Goal: Task Accomplishment & Management: Complete application form

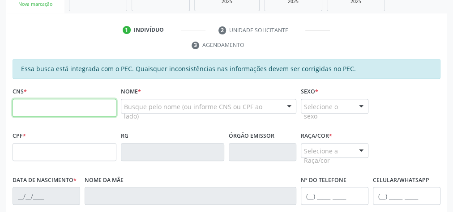
scroll to position [163, 0]
click at [73, 111] on input "text" at bounding box center [65, 108] width 104 height 18
paste input "700 2059 6588 2729"
type input "700 2059 6588 2729"
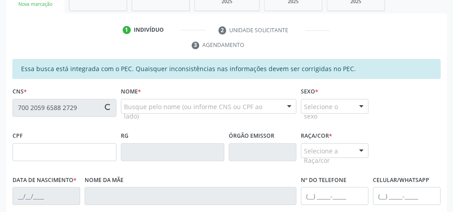
type input "009.663.104-03"
type input "[DATE]"
type input "[PERSON_NAME]"
type input "[PHONE_NUMBER]"
type input "45"
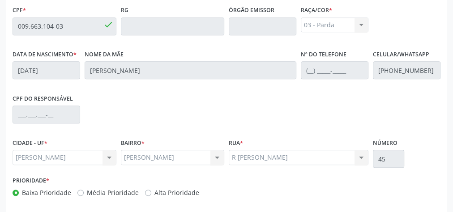
scroll to position [324, 0]
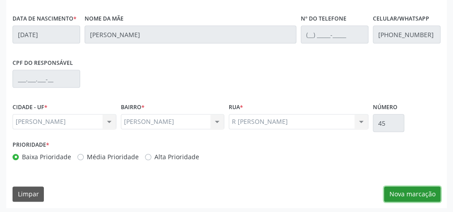
click at [395, 195] on button "Nova marcação" at bounding box center [412, 194] width 56 height 15
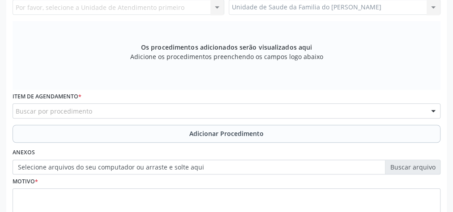
scroll to position [217, 0]
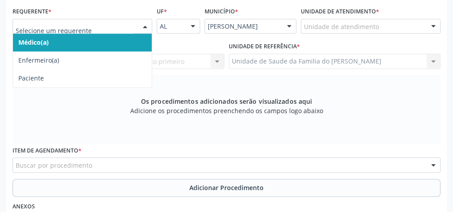
click at [137, 24] on div "Médico(a) Enfermeiro(a) Paciente Nenhum resultado encontrado para: " " Não há n…" at bounding box center [83, 26] width 140 height 15
click at [118, 42] on span "Médico(a)" at bounding box center [82, 43] width 139 height 18
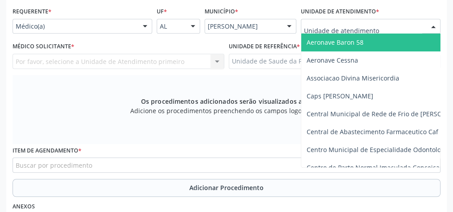
type input "j"
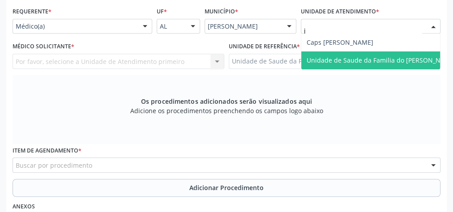
click at [367, 57] on span "Unidade de Saude da Familia do [PERSON_NAME]" at bounding box center [380, 60] width 149 height 8
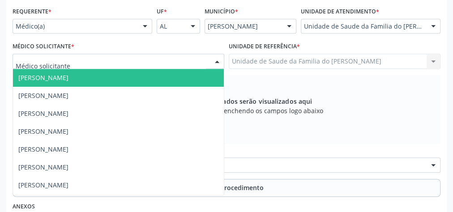
click at [213, 61] on div at bounding box center [216, 61] width 13 height 15
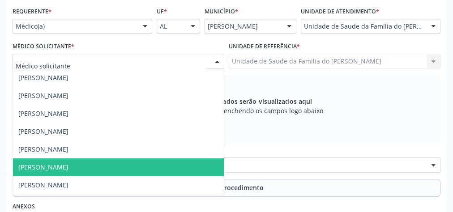
click at [143, 161] on span "[PERSON_NAME]" at bounding box center [118, 167] width 211 height 18
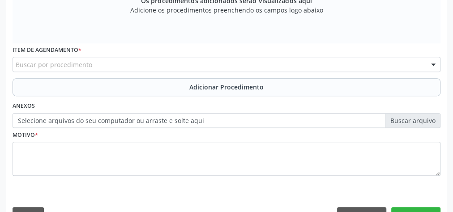
scroll to position [324, 0]
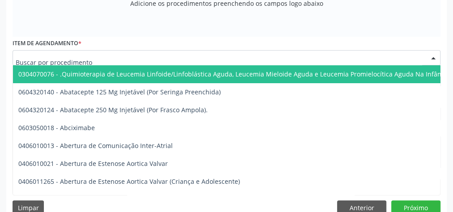
click at [150, 55] on div at bounding box center [227, 57] width 428 height 15
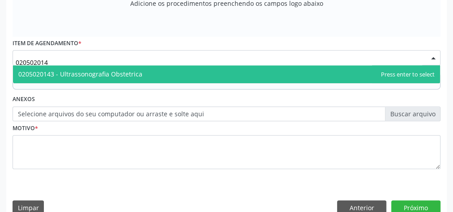
type input "0205020143"
click at [149, 72] on span "0205020143 - Ultrassonografia Obstetrica" at bounding box center [226, 74] width 427 height 18
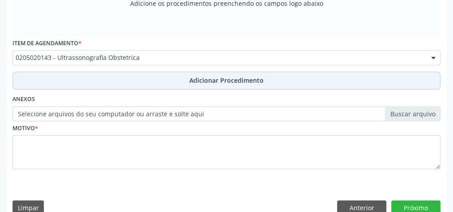
click at [150, 81] on button "Adicionar Procedimento" at bounding box center [227, 81] width 428 height 18
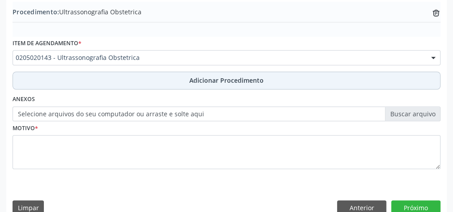
scroll to position [304, 0]
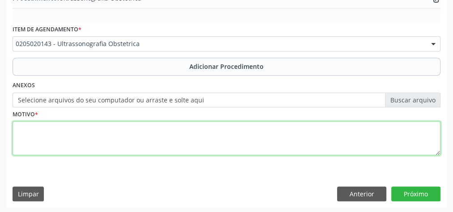
click at [137, 140] on textarea at bounding box center [227, 138] width 428 height 34
type textarea "gestante"
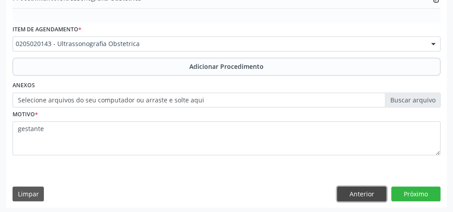
click at [373, 192] on button "Anterior" at bounding box center [361, 194] width 49 height 15
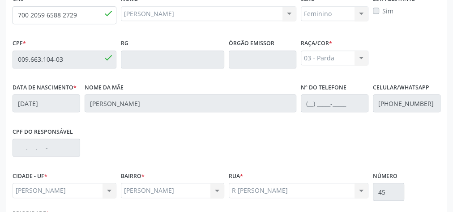
scroll to position [197, 0]
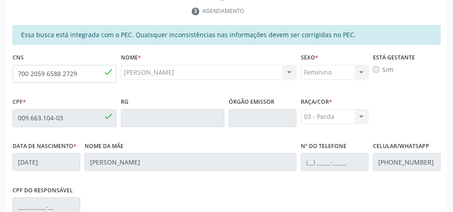
click at [382, 68] on label "Sim" at bounding box center [387, 69] width 11 height 9
click at [382, 67] on label "Sim" at bounding box center [387, 69] width 11 height 9
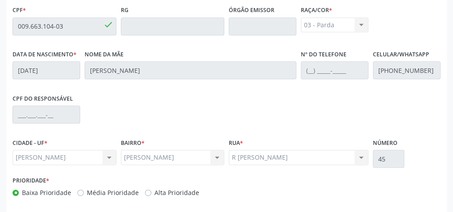
scroll to position [324, 0]
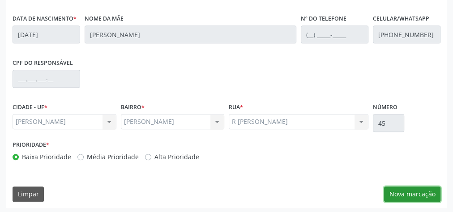
click at [412, 191] on button "Nova marcação" at bounding box center [412, 194] width 56 height 15
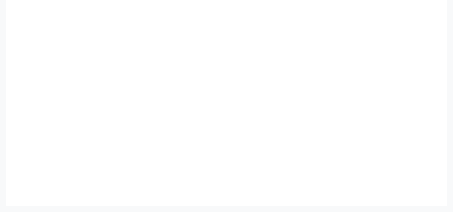
scroll to position [304, 0]
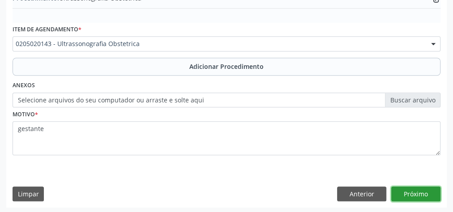
click at [412, 191] on button "Próximo" at bounding box center [415, 194] width 49 height 15
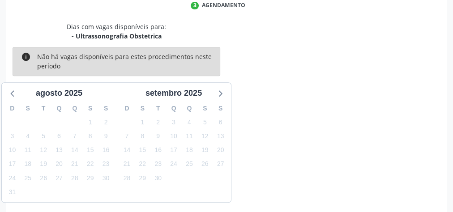
scroll to position [237, 0]
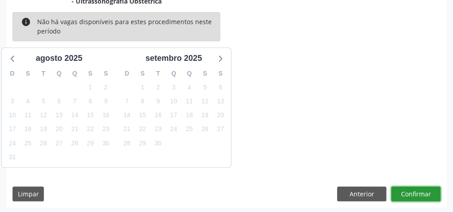
click at [412, 191] on button "Confirmar" at bounding box center [415, 194] width 49 height 15
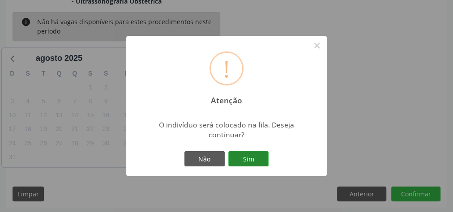
click at [258, 158] on button "Sim" at bounding box center [248, 158] width 40 height 15
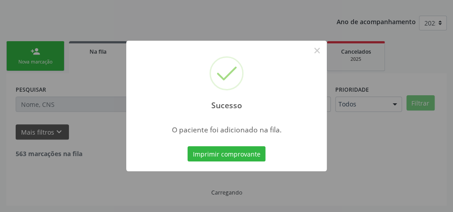
scroll to position [95, 0]
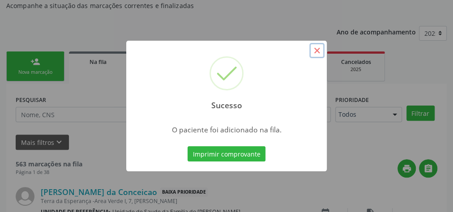
click at [317, 51] on button "×" at bounding box center [316, 50] width 15 height 15
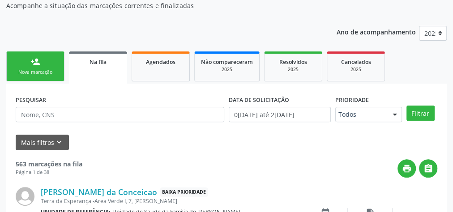
click at [95, 64] on span "Na fila" at bounding box center [97, 62] width 17 height 8
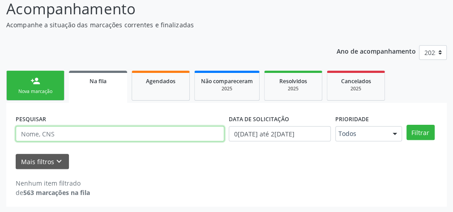
paste input "700205965882729"
type input "700205965882729"
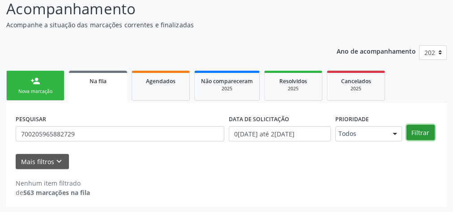
click at [416, 132] on button "Filtrar" at bounding box center [420, 132] width 28 height 15
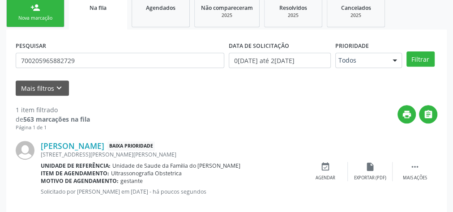
scroll to position [163, 0]
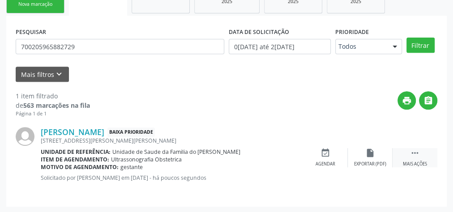
click at [410, 159] on div " Mais ações" at bounding box center [414, 157] width 45 height 19
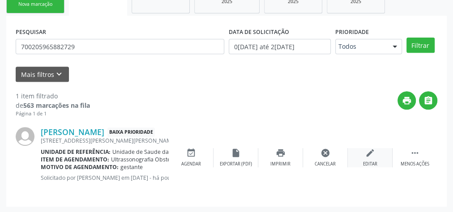
click at [374, 159] on div "edit Editar" at bounding box center [370, 157] width 45 height 19
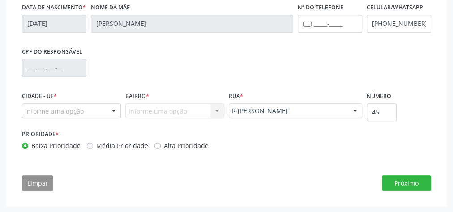
scroll to position [374, 0]
click at [112, 112] on div at bounding box center [113, 110] width 13 height 15
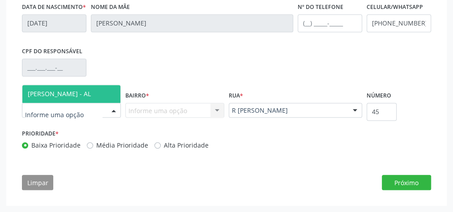
click at [104, 91] on span "[PERSON_NAME] - AL" at bounding box center [71, 94] width 98 height 18
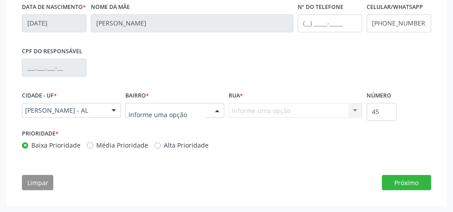
click at [213, 108] on div at bounding box center [216, 110] width 13 height 15
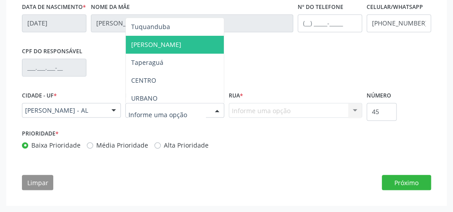
click at [198, 47] on span "JOSE DIAS" at bounding box center [175, 45] width 98 height 18
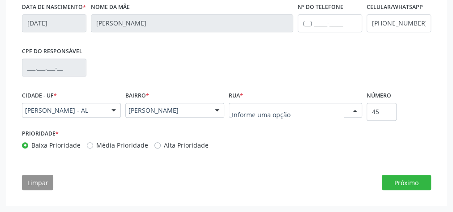
click at [353, 110] on div at bounding box center [354, 110] width 13 height 15
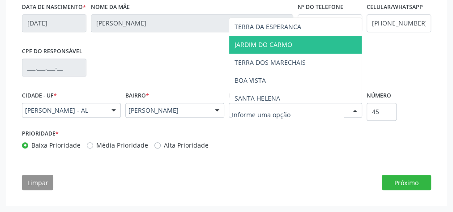
click at [332, 49] on span "JARDIM DO CARMO" at bounding box center [295, 45] width 132 height 18
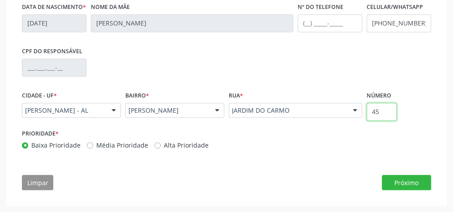
drag, startPoint x: 384, startPoint y: 115, endPoint x: 327, endPoint y: 115, distance: 57.3
click at [327, 115] on div "Cidade - UF * Marechal Deodoro - AL Marechal Deodoro - AL Nenhum resultado enco…" at bounding box center [226, 108] width 413 height 38
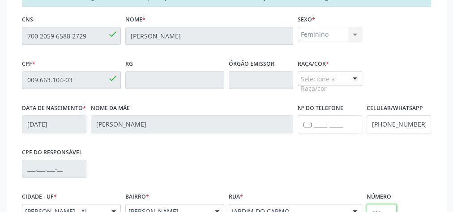
scroll to position [231, 0]
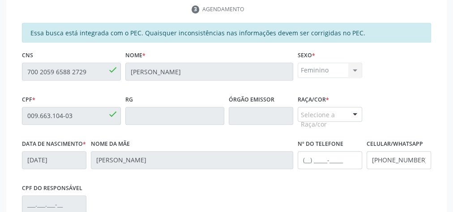
type input "s/n"
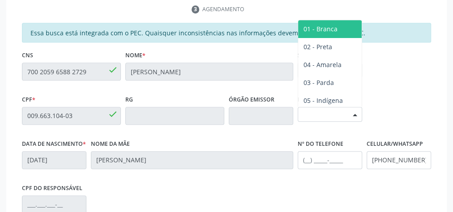
click at [353, 114] on div at bounding box center [354, 114] width 13 height 15
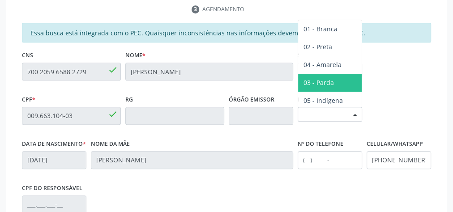
click at [334, 81] on span "03 - Parda" at bounding box center [330, 83] width 64 height 18
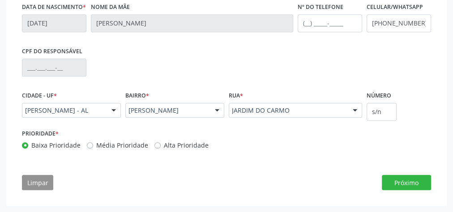
scroll to position [374, 0]
click at [398, 178] on button "Próximo" at bounding box center [406, 182] width 49 height 15
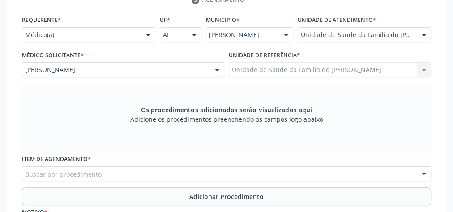
scroll to position [348, 0]
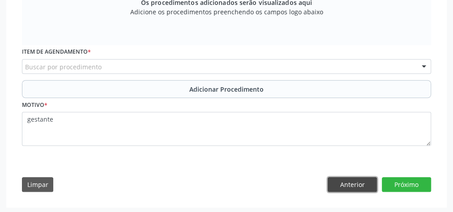
click at [356, 185] on button "Anterior" at bounding box center [351, 184] width 49 height 15
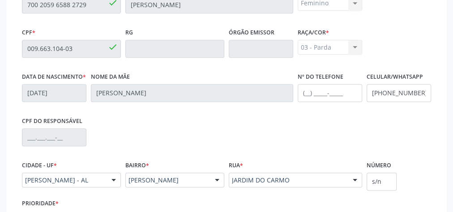
scroll to position [374, 0]
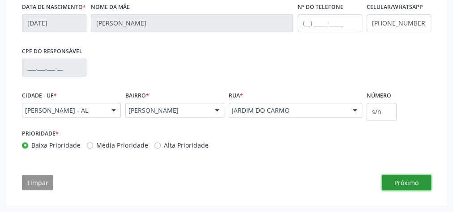
click at [402, 183] on button "Próximo" at bounding box center [406, 182] width 49 height 15
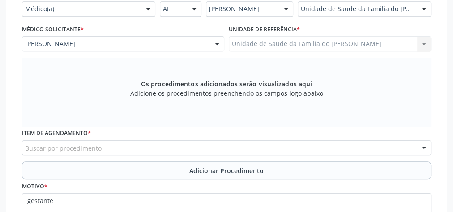
scroll to position [348, 0]
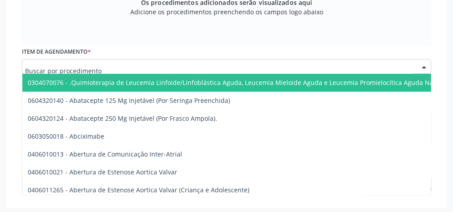
click at [180, 68] on div at bounding box center [226, 66] width 409 height 15
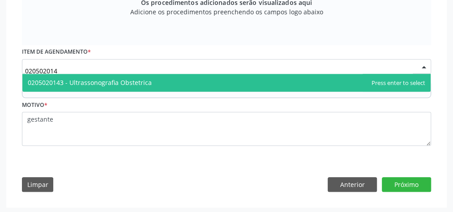
type input "0205020143"
click at [171, 86] on span "0205020143 - Ultrassonografia Obstetrica" at bounding box center [226, 83] width 408 height 18
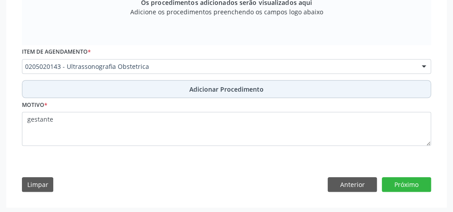
click at [201, 92] on span "Adicionar Procedimento" at bounding box center [226, 89] width 74 height 9
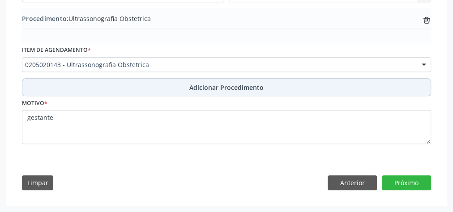
scroll to position [314, 0]
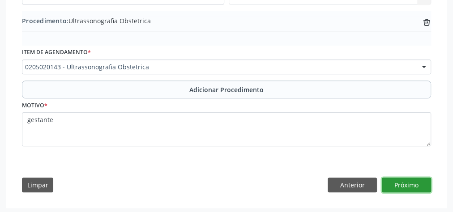
click at [393, 183] on button "Próximo" at bounding box center [406, 185] width 49 height 15
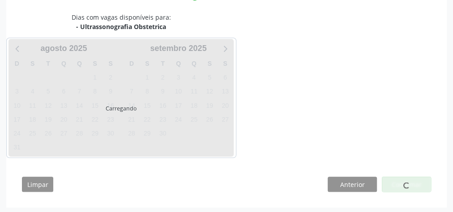
scroll to position [279, 0]
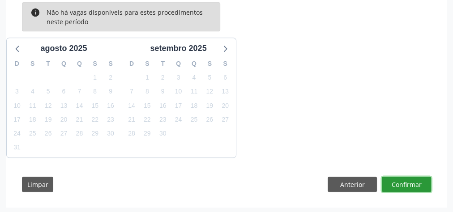
click at [393, 183] on button "Confirmar" at bounding box center [406, 184] width 49 height 15
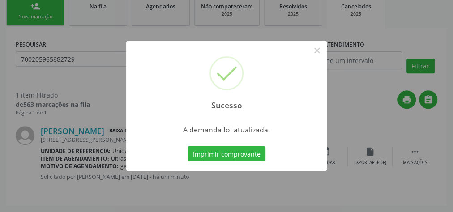
scroll to position [149, 0]
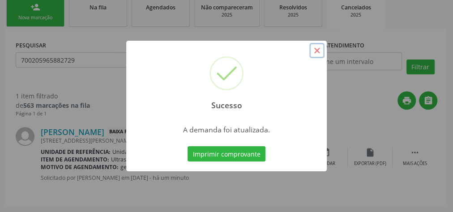
click at [319, 48] on button "×" at bounding box center [316, 50] width 15 height 15
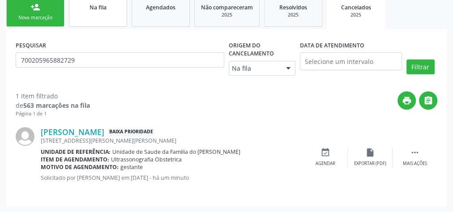
click at [103, 17] on link "Na fila" at bounding box center [98, 12] width 58 height 30
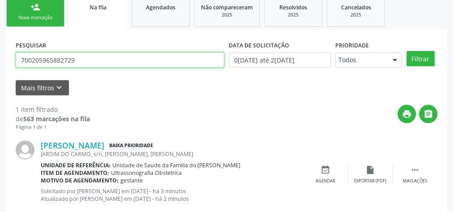
drag, startPoint x: 88, startPoint y: 58, endPoint x: 0, endPoint y: 57, distance: 87.7
click at [0, 57] on div "Acompanhamento Acompanhe a situação das marcações correntes e finalizadas Relat…" at bounding box center [226, 73] width 453 height 322
click at [406, 51] on button "Filtrar" at bounding box center [420, 58] width 28 height 15
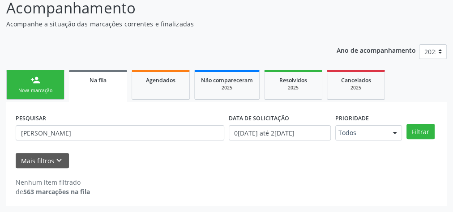
scroll to position [76, 0]
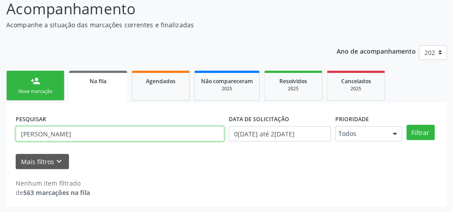
drag, startPoint x: 100, startPoint y: 134, endPoint x: 7, endPoint y: 135, distance: 93.1
click at [7, 135] on div "PESQUISAR maria alves dos santos DATA DE SOLICITAÇÃO 01/01/2025 até 28/08/2025 …" at bounding box center [226, 155] width 440 height 104
click at [406, 125] on button "Filtrar" at bounding box center [420, 132] width 28 height 15
drag, startPoint x: 148, startPoint y: 134, endPoint x: 72, endPoint y: 135, distance: 76.1
click at [72, 135] on input "maria de lourdes dos santos melo" at bounding box center [120, 133] width 208 height 15
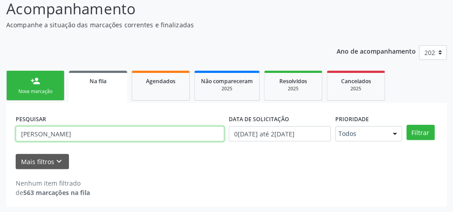
type input "maria de lourdes"
click at [406, 125] on button "Filtrar" at bounding box center [420, 132] width 28 height 15
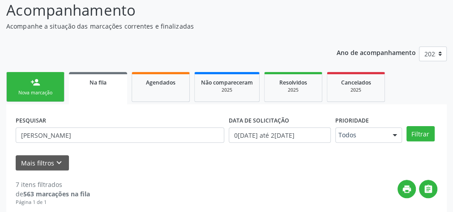
scroll to position [70, 0]
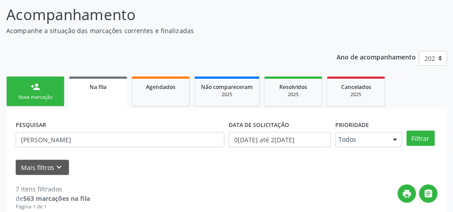
click at [106, 94] on link "Na fila" at bounding box center [98, 92] width 58 height 32
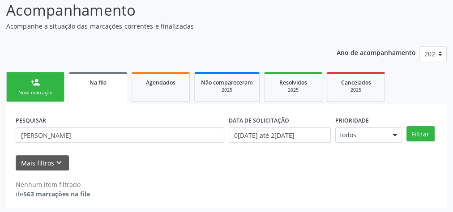
scroll to position [76, 0]
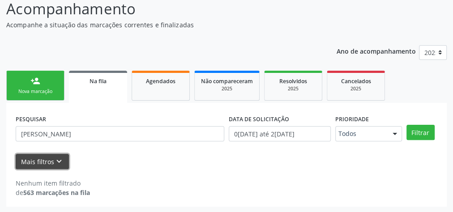
click at [51, 164] on button "Mais filtros keyboard_arrow_down" at bounding box center [42, 162] width 53 height 16
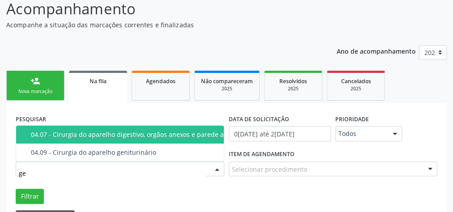
type input "g"
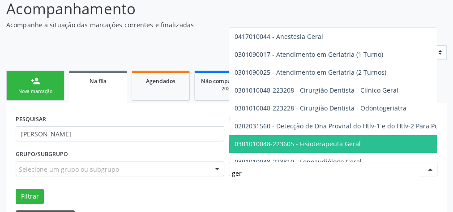
type input "geri"
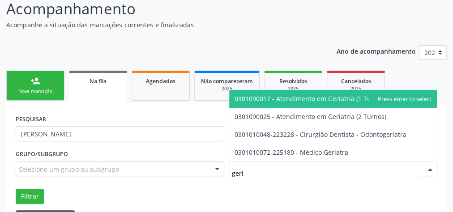
click at [305, 99] on span "0301090017 - Atendimento em Geriatria (1 Turno)" at bounding box center [308, 98] width 149 height 8
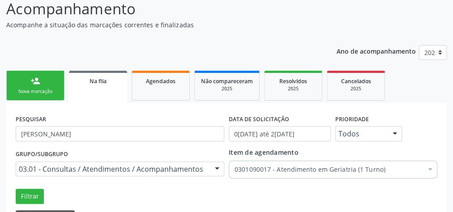
scroll to position [131, 0]
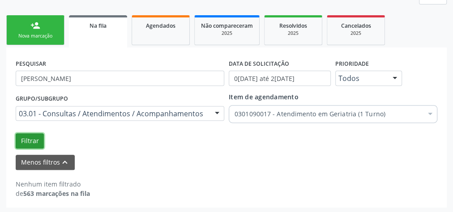
click at [22, 137] on button "Filtrar" at bounding box center [30, 140] width 28 height 15
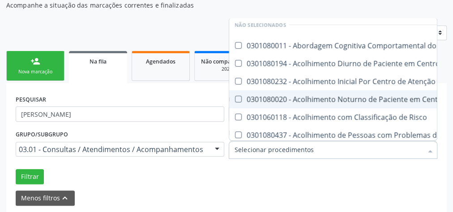
scroll to position [72, 0]
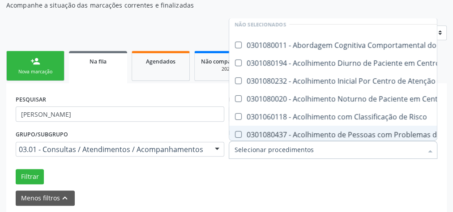
click at [334, 153] on input "Item de agendamento" at bounding box center [328, 150] width 188 height 18
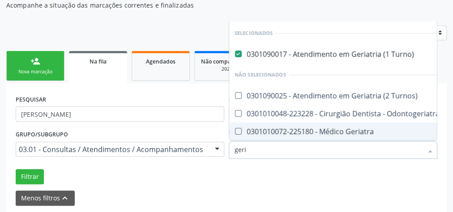
scroll to position [2, 0]
type input "geriatra"
checkbox Turno\) "false"
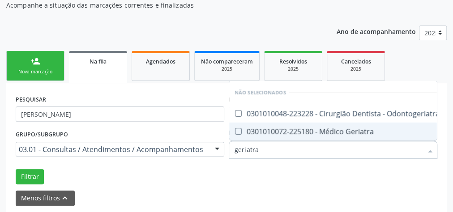
scroll to position [0, 0]
type input "geriatr"
checkbox Odontogeriatra "true"
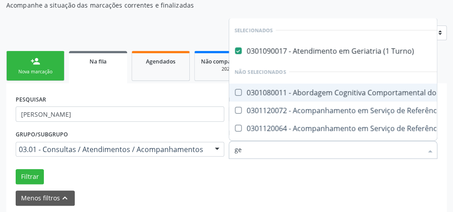
type input "g"
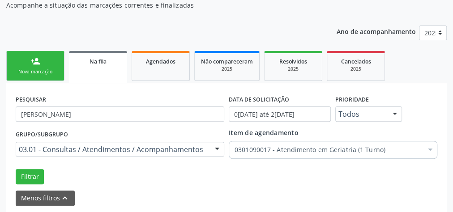
click at [40, 66] on link "person_add Nova marcação" at bounding box center [35, 66] width 58 height 30
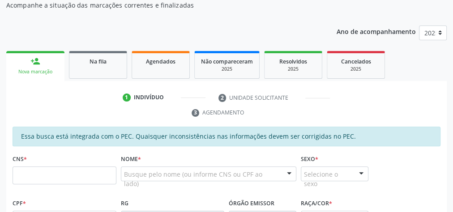
scroll to position [131, 0]
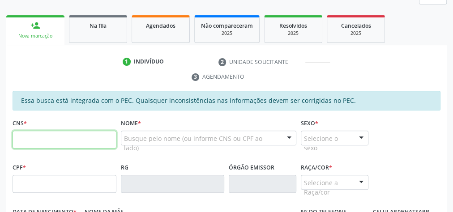
click at [69, 140] on input "text" at bounding box center [65, 140] width 104 height 18
type input "704 1076 4789 1150"
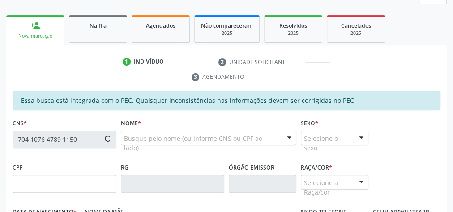
type input "068.904.474-76"
type input "15/03/1973"
type input "Aurelina Eulália da Silva"
type input "(82) 99413-7798"
type input "S/N"
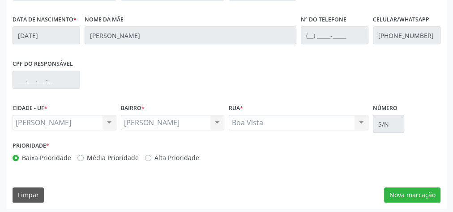
scroll to position [324, 0]
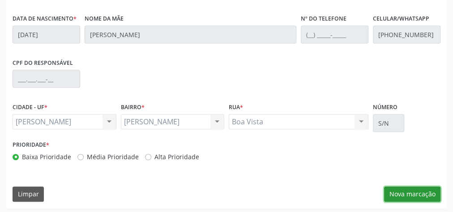
click at [416, 198] on button "Nova marcação" at bounding box center [412, 194] width 56 height 15
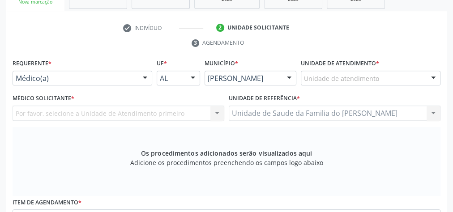
scroll to position [145, 0]
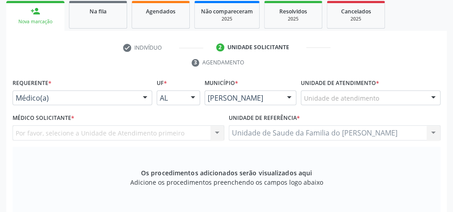
click at [140, 96] on div at bounding box center [144, 98] width 13 height 15
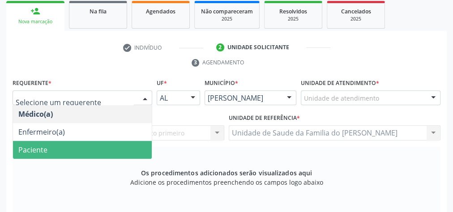
click at [125, 150] on span "Paciente" at bounding box center [82, 150] width 139 height 18
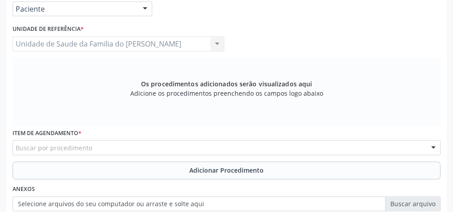
scroll to position [253, 0]
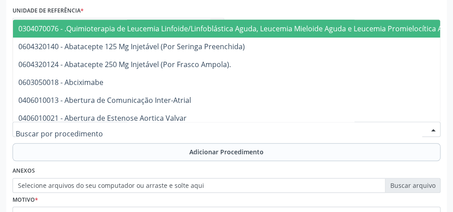
click at [124, 127] on div at bounding box center [227, 129] width 428 height 15
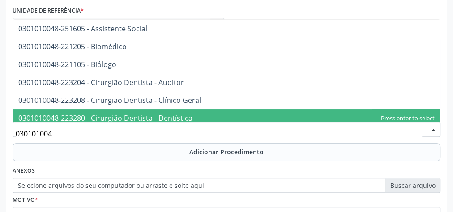
type input "0301010048"
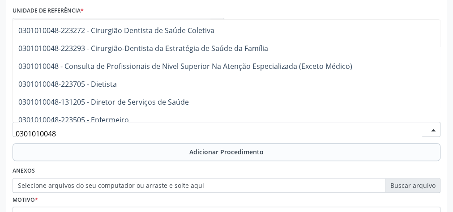
scroll to position [429, 0]
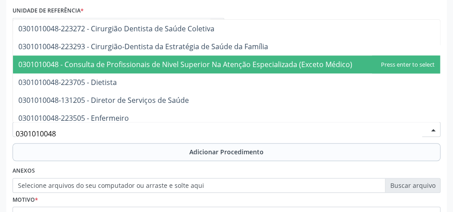
click at [211, 64] on span "0301010048 - Consulta de Profissionais de Nivel Superior Na Atenção Especializa…" at bounding box center [185, 64] width 334 height 10
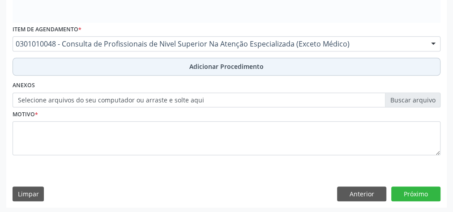
click at [208, 63] on span "Adicionar Procedimento" at bounding box center [226, 66] width 74 height 9
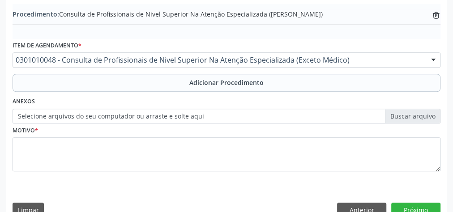
scroll to position [304, 0]
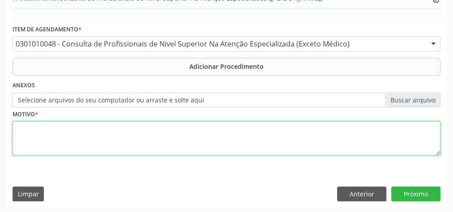
click at [200, 138] on textarea at bounding box center [227, 138] width 428 height 34
click at [86, 127] on textarea "FISIOTERAPIA 20 SESSOES ( DOR)" at bounding box center [227, 138] width 428 height 34
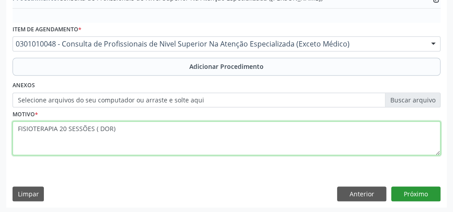
type textarea "FISIOTERAPIA 20 SESSÕES ( DOR)"
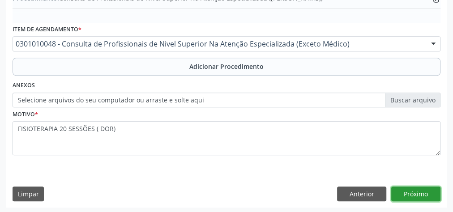
click at [432, 188] on button "Próximo" at bounding box center [415, 194] width 49 height 15
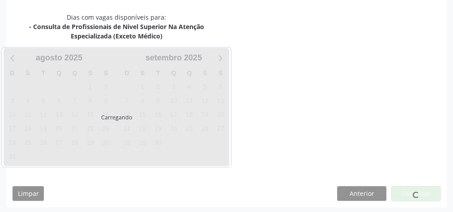
scroll to position [246, 0]
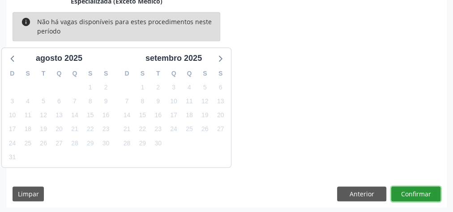
click at [421, 193] on button "Confirmar" at bounding box center [415, 194] width 49 height 15
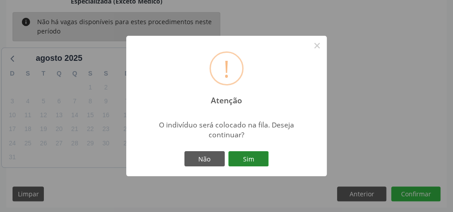
click at [253, 159] on button "Sim" at bounding box center [248, 158] width 40 height 15
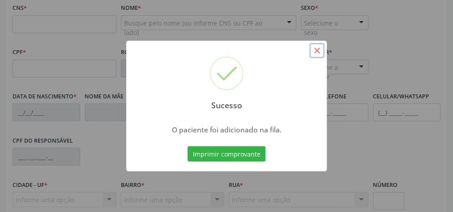
click at [322, 51] on button "×" at bounding box center [316, 50] width 15 height 15
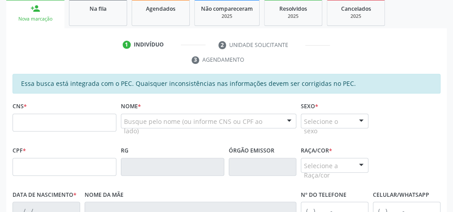
scroll to position [139, 0]
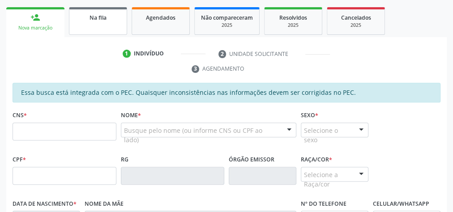
click at [88, 13] on div "Na fila" at bounding box center [98, 17] width 45 height 9
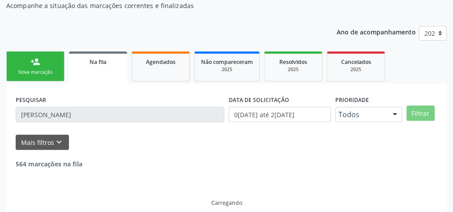
scroll to position [76, 0]
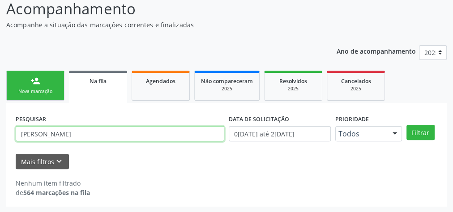
drag, startPoint x: 83, startPoint y: 136, endPoint x: 9, endPoint y: 137, distance: 73.8
click at [9, 137] on div "PESQUISAR maria de lourdes DATA DE SOLICITAÇÃO 01/01/2025 até 28/08/2025 Priori…" at bounding box center [226, 155] width 440 height 104
type input "702804127711268"
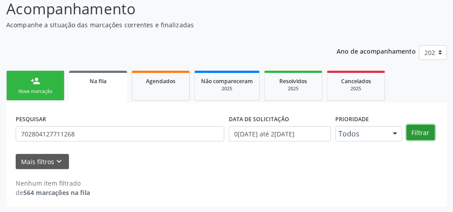
click at [409, 132] on button "Filtrar" at bounding box center [420, 132] width 28 height 15
click at [154, 85] on link "Agendados" at bounding box center [161, 86] width 58 height 30
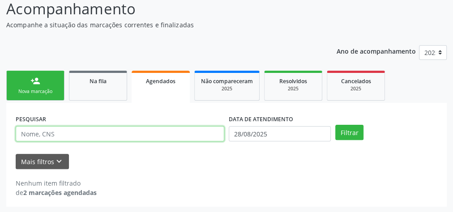
click at [95, 136] on input "text" at bounding box center [120, 133] width 208 height 15
type input "702804127711268"
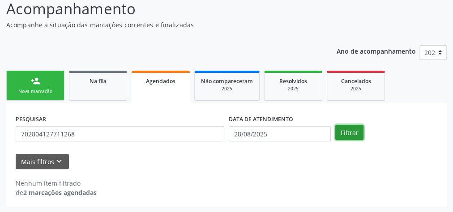
click at [345, 130] on button "Filtrar" at bounding box center [349, 132] width 28 height 15
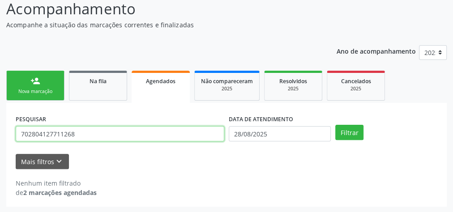
click at [59, 136] on input "702804127711268" at bounding box center [120, 133] width 208 height 15
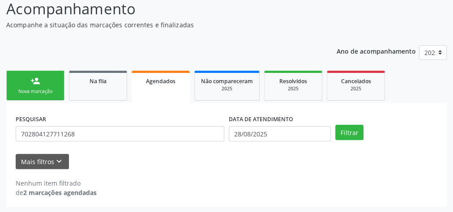
click at [25, 79] on link "person_add Nova marcação" at bounding box center [35, 86] width 58 height 30
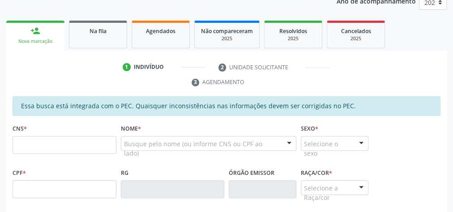
scroll to position [147, 0]
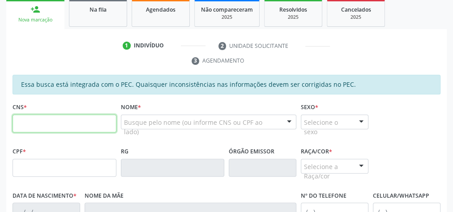
click at [76, 123] on input "text" at bounding box center [65, 124] width 104 height 18
type input "898 0058 4226 6689"
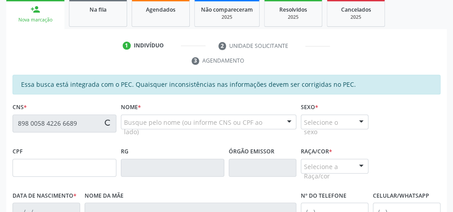
type input "153.231.604-62"
type input "22/02/2018"
type input "Adriana Maria Felix de Lima"
type input "(82) 99195-7114"
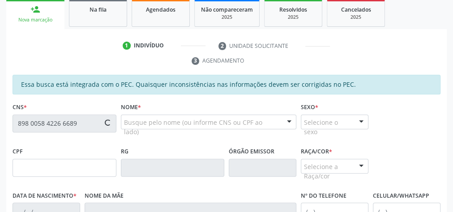
type input "S/N"
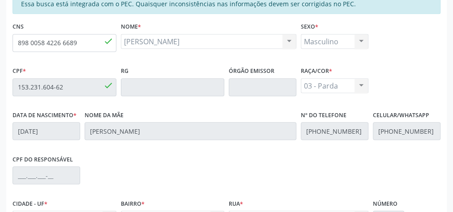
scroll to position [324, 0]
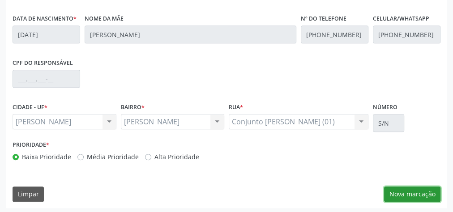
click at [412, 193] on button "Nova marcação" at bounding box center [412, 194] width 56 height 15
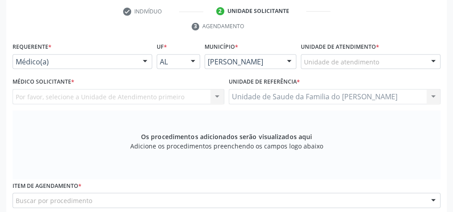
scroll to position [181, 0]
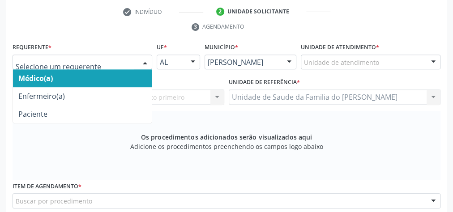
click at [143, 59] on div at bounding box center [144, 62] width 13 height 15
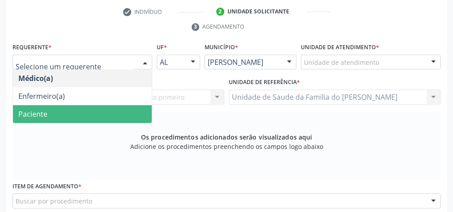
click at [104, 110] on span "Paciente" at bounding box center [82, 114] width 139 height 18
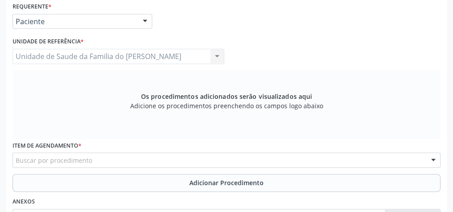
scroll to position [289, 0]
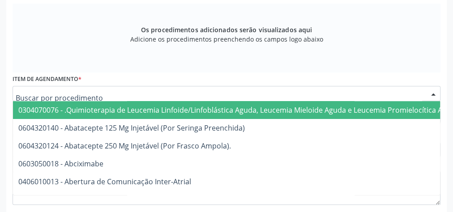
click at [114, 93] on div at bounding box center [227, 93] width 428 height 15
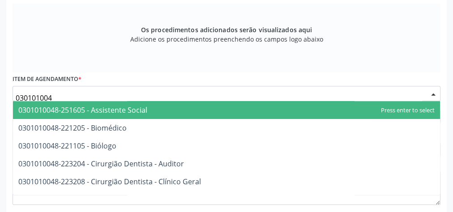
type input "0301010048"
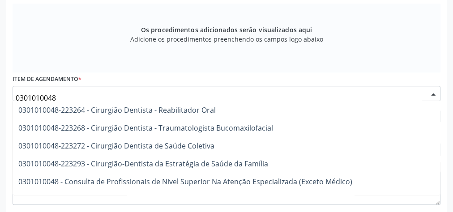
scroll to position [429, 0]
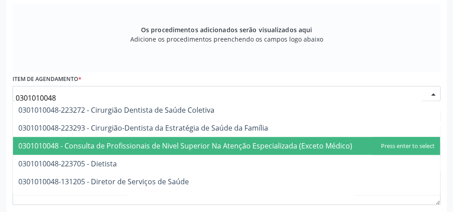
click at [235, 144] on span "0301010048 - Consulta de Profissionais de Nivel Superior Na Atenção Especializa…" at bounding box center [185, 146] width 334 height 10
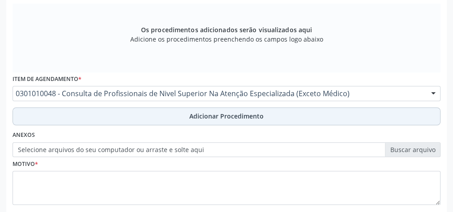
click at [234, 117] on span "Adicionar Procedimento" at bounding box center [226, 115] width 74 height 9
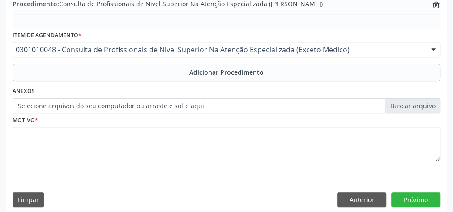
scroll to position [304, 0]
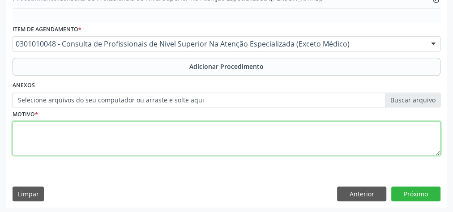
click at [208, 132] on textarea at bounding box center [227, 138] width 428 height 34
click at [131, 132] on textarea "HIPERATIVIDADE , DIFICULDADE DE ATENCAO" at bounding box center [227, 138] width 428 height 34
click at [42, 128] on textarea "HIPERATIVIDADE , DIFICULDADE DE ATENÇÃO" at bounding box center [227, 138] width 428 height 34
type textarea "HIPERATIVIDADE , DIFICULDADE DE ATENÇÃO"
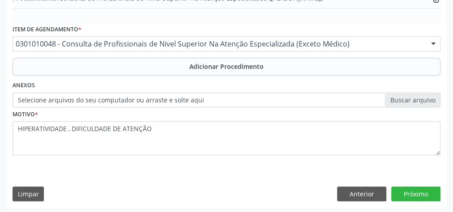
drag, startPoint x: 42, startPoint y: 128, endPoint x: 223, endPoint y: 171, distance: 185.9
click at [223, 171] on div "Requerente * Paciente Médico(a) Enfermeiro(a) Paciente Nenhum resultado encontr…" at bounding box center [226, 63] width 440 height 290
click at [412, 190] on button "Próximo" at bounding box center [415, 194] width 49 height 15
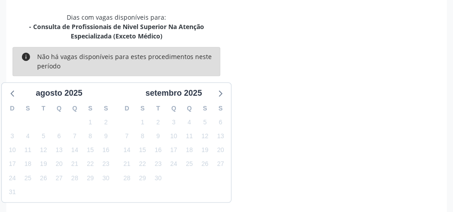
scroll to position [246, 0]
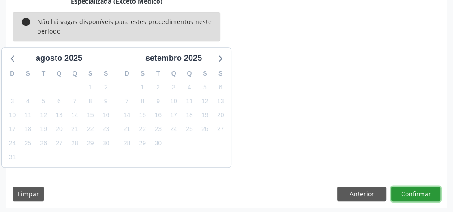
click at [412, 190] on button "Confirmar" at bounding box center [415, 194] width 49 height 15
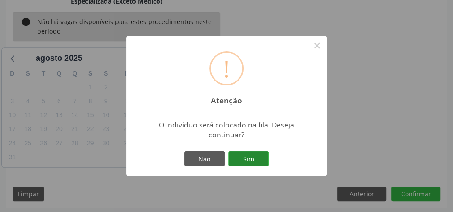
click at [255, 157] on button "Sim" at bounding box center [248, 158] width 40 height 15
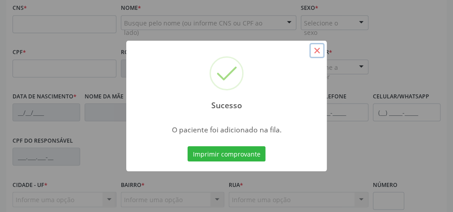
click at [317, 54] on button "×" at bounding box center [316, 50] width 15 height 15
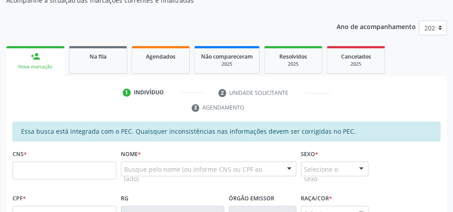
scroll to position [107, 0]
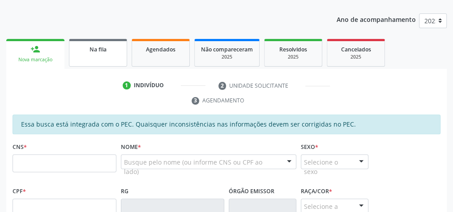
click at [97, 54] on link "Na fila" at bounding box center [98, 53] width 58 height 28
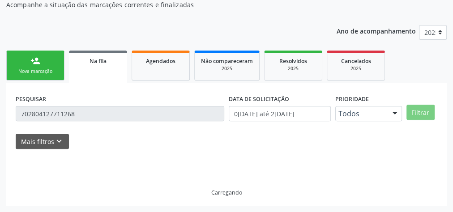
scroll to position [76, 0]
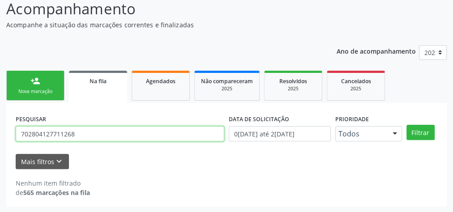
drag, startPoint x: 88, startPoint y: 134, endPoint x: 0, endPoint y: 132, distance: 87.7
click at [0, 136] on div "Acompanhamento Acompanhe a situação das marcações correntes e finalizadas Relat…" at bounding box center [226, 99] width 453 height 227
type input "MARILEIDE"
click at [406, 125] on button "Filtrar" at bounding box center [420, 132] width 28 height 15
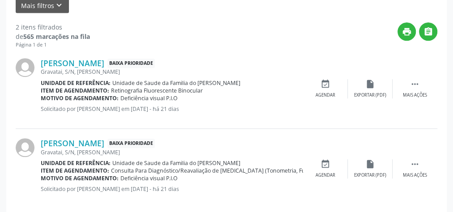
scroll to position [242, 0]
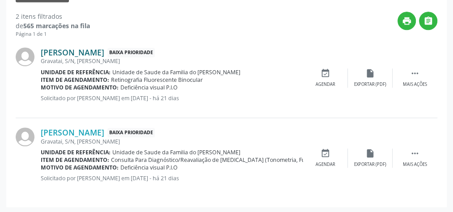
click at [102, 50] on link "Marileide de Oliveira dos Santos" at bounding box center [73, 52] width 64 height 10
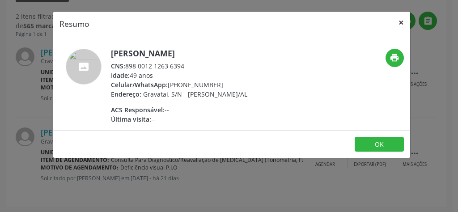
click at [401, 21] on button "×" at bounding box center [401, 23] width 18 height 22
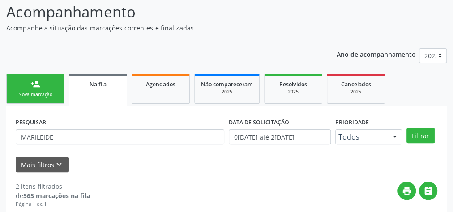
scroll to position [28, 0]
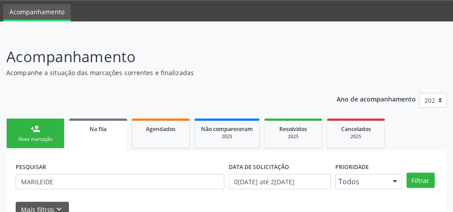
click at [51, 127] on link "person_add Nova marcação" at bounding box center [35, 134] width 58 height 30
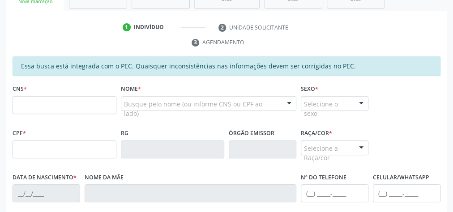
scroll to position [207, 0]
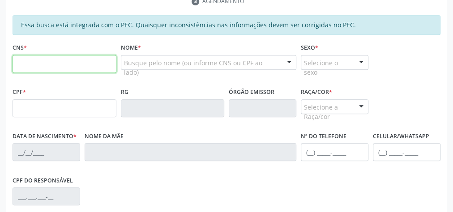
click at [74, 60] on input "text" at bounding box center [65, 64] width 104 height 18
type input "702 1097 9577 6398"
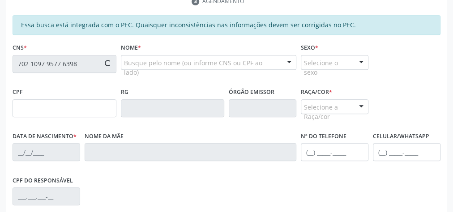
type input "730.948.894-68"
type input "20/07/1965"
type input "Julieta Ribeiro de Lima"
type input "(82) 99173-9540"
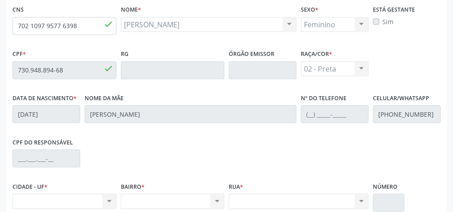
scroll to position [181, 0]
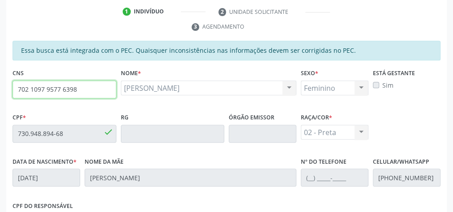
click at [63, 90] on input "702 1097 9577 6398" at bounding box center [65, 90] width 104 height 18
click at [63, 89] on input "702 1097 9577 6398" at bounding box center [65, 90] width 104 height 18
click at [63, 90] on input "702 1097 9577 6398" at bounding box center [65, 90] width 104 height 18
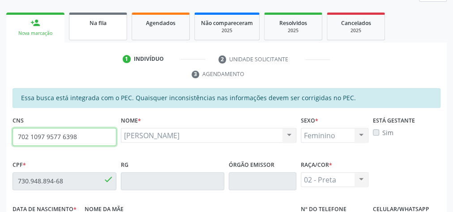
scroll to position [110, 0]
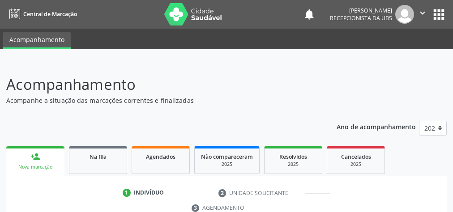
scroll to position [140, 0]
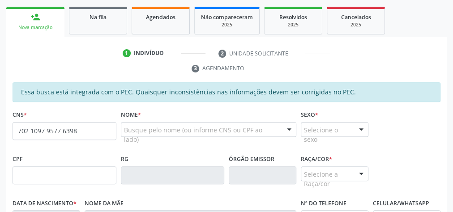
type input "702 1097 9577 6398"
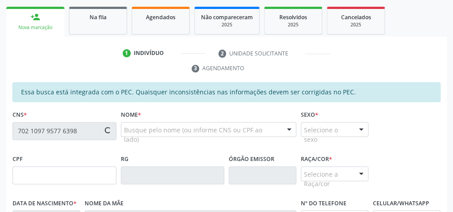
type input "730.948.894-68"
type input "[DATE]"
type input "[PERSON_NAME]"
type input "[PHONE_NUMBER]"
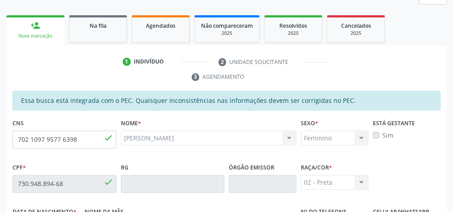
scroll to position [74, 0]
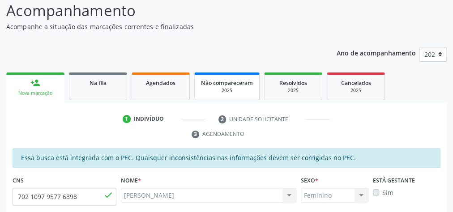
click at [238, 88] on div "2025" at bounding box center [227, 90] width 52 height 7
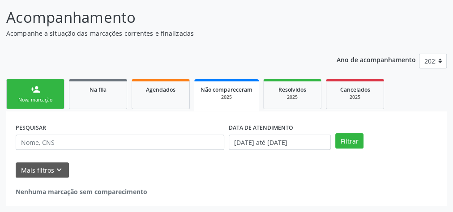
scroll to position [66, 0]
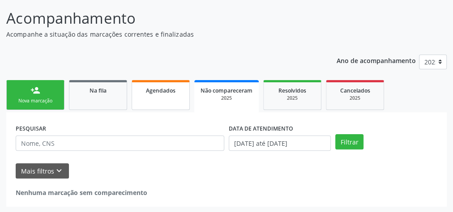
click at [173, 88] on span "Agendados" at bounding box center [161, 91] width 30 height 8
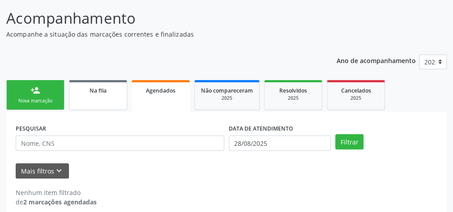
click at [100, 97] on link "Na fila" at bounding box center [98, 95] width 58 height 30
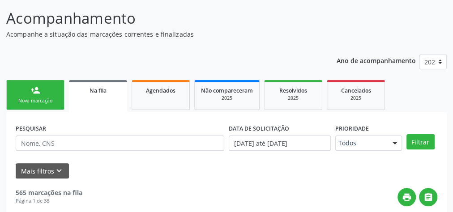
click at [34, 98] on div "Nova marcação" at bounding box center [35, 101] width 45 height 7
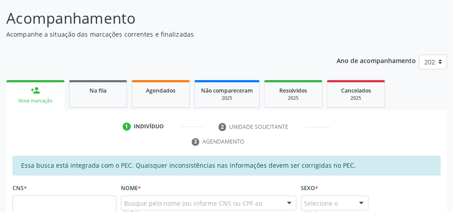
scroll to position [138, 0]
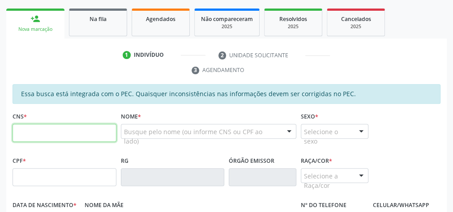
paste input "702 1097 9577 6398"
type input "702 1097 9577 6398"
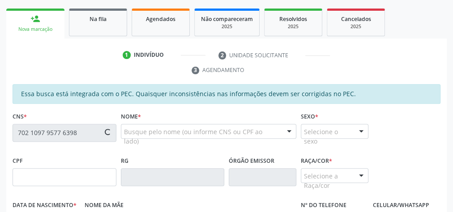
type input "730.948.894-68"
type input "[DATE]"
type input "[PERSON_NAME]"
type input "[PHONE_NUMBER]"
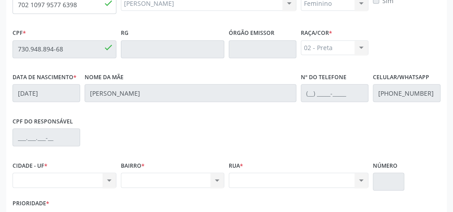
scroll to position [281, 0]
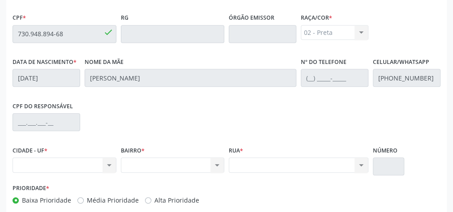
click at [112, 165] on div "Nenhum resultado encontrado para: " " Não há nenhuma opção para ser exibida." at bounding box center [65, 164] width 104 height 15
click at [186, 96] on div "Nome da mãe Julieta Ribeiro de Lima" at bounding box center [190, 77] width 216 height 44
click at [185, 98] on div "Nome da mãe Julieta Ribeiro de Lima" at bounding box center [190, 77] width 216 height 44
click at [184, 95] on div "Nome da mãe Julieta Ribeiro de Lima" at bounding box center [190, 77] width 216 height 44
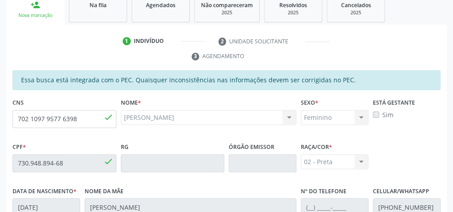
scroll to position [145, 0]
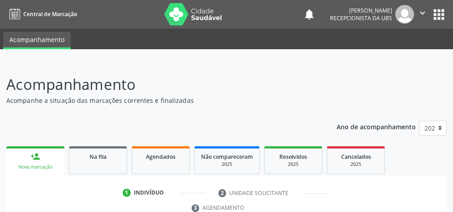
scroll to position [175, 0]
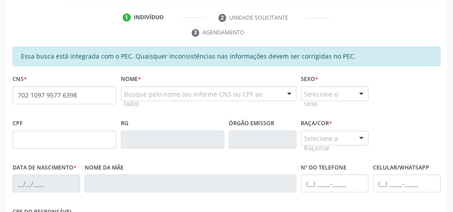
type input "702 1097 9577 6398"
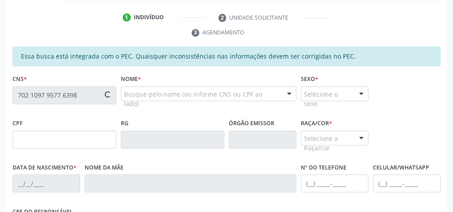
type input "730.948.894-68"
type input "[DATE]"
type input "[PERSON_NAME]"
type input "[PHONE_NUMBER]"
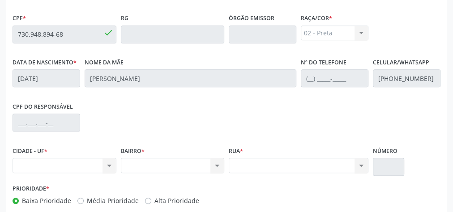
scroll to position [283, 0]
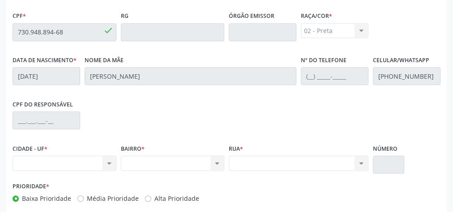
click at [107, 164] on div "Nenhum resultado encontrado para: " " Não há nenhuma opção para ser exibida." at bounding box center [65, 163] width 104 height 15
click at [110, 161] on div "Nenhum resultado encontrado para: " " Não há nenhuma opção para ser exibida." at bounding box center [65, 163] width 104 height 15
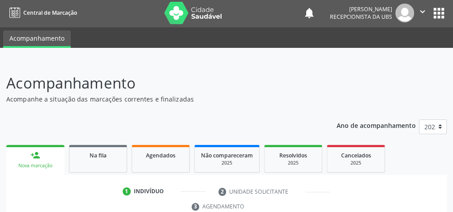
scroll to position [0, 0]
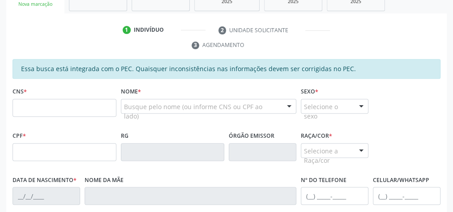
scroll to position [163, 0]
type input "702 1097 9577 6398"
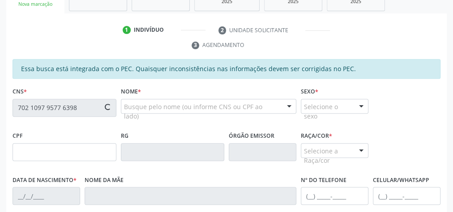
type input "730.948.894-68"
type input "[DATE]"
type input "[PERSON_NAME]"
type input "[PHONE_NUMBER]"
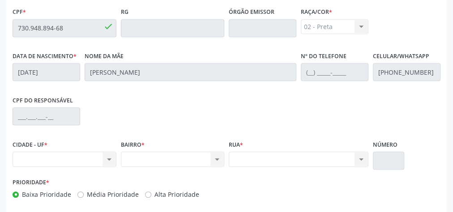
scroll to position [324, 0]
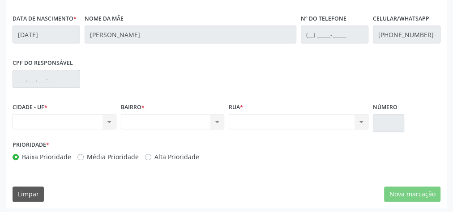
drag, startPoint x: 74, startPoint y: 21, endPoint x: 82, endPoint y: 30, distance: 12.0
click at [76, 21] on label "Data de nascimento *" at bounding box center [45, 19] width 64 height 14
click at [87, 154] on label "Média Prioridade" at bounding box center [113, 156] width 52 height 9
click at [81, 154] on input "Média Prioridade" at bounding box center [80, 156] width 6 height 8
radio input "true"
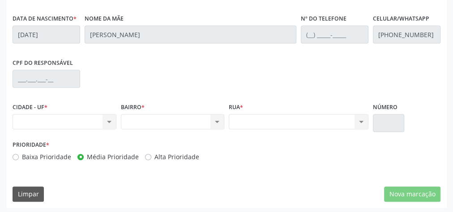
click at [154, 156] on label "Alta Prioridade" at bounding box center [176, 156] width 45 height 9
click at [146, 156] on input "Alta Prioridade" at bounding box center [148, 156] width 6 height 8
radio input "true"
click at [22, 154] on label "Baixa Prioridade" at bounding box center [46, 156] width 49 height 9
click at [16, 154] on input "Baixa Prioridade" at bounding box center [16, 156] width 6 height 8
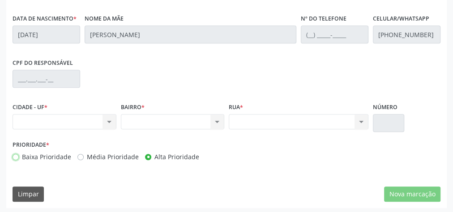
radio input "true"
click at [109, 119] on div "Nenhum resultado encontrado para: " " Não há nenhuma opção para ser exibida." at bounding box center [65, 121] width 104 height 15
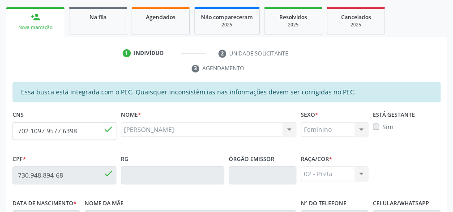
scroll to position [110, 0]
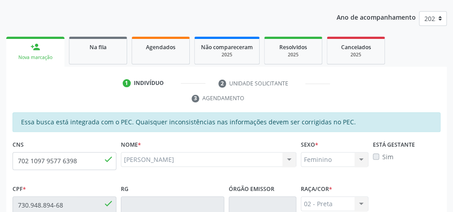
click at [382, 153] on label "Sim" at bounding box center [387, 156] width 11 height 9
click at [364, 159] on div "Feminino Masculino Feminino Nenhum resultado encontrado para: " " Não há nenhum…" at bounding box center [335, 159] width 68 height 15
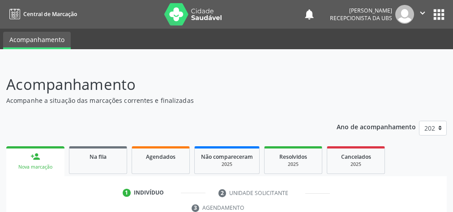
scroll to position [140, 0]
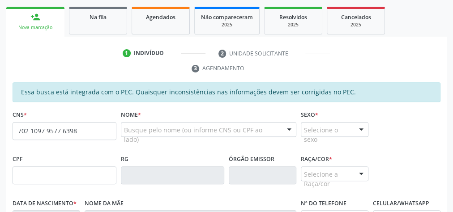
type input "702 1097 9577 6398"
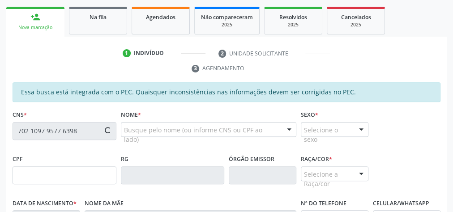
type input "730.948.894-68"
type input "[DATE]"
type input "[PERSON_NAME]"
type input "[PHONE_NUMBER]"
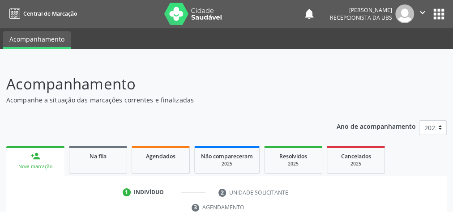
scroll to position [0, 0]
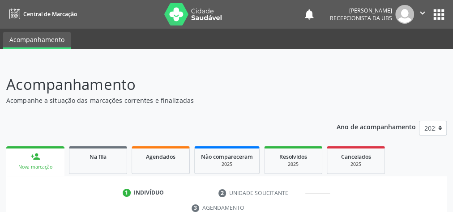
click at [423, 13] on icon "" at bounding box center [422, 13] width 10 height 10
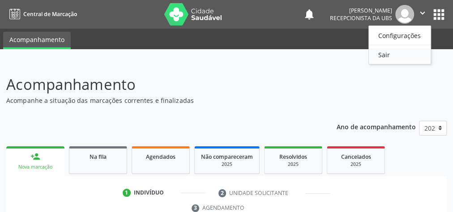
click at [401, 57] on link "Sair" at bounding box center [400, 54] width 62 height 13
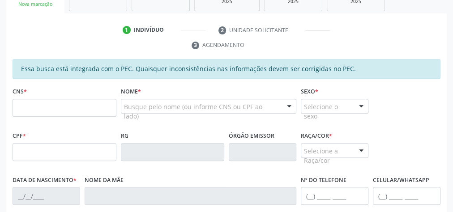
scroll to position [163, 0]
type input "702 1097 9577 6398"
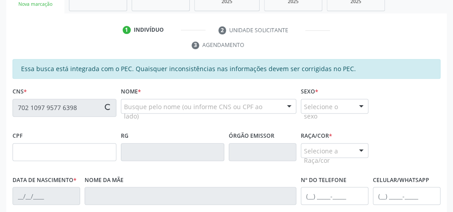
type input "730.948.894-68"
type input "[DATE]"
type input "[PERSON_NAME]"
type input "[PHONE_NUMBER]"
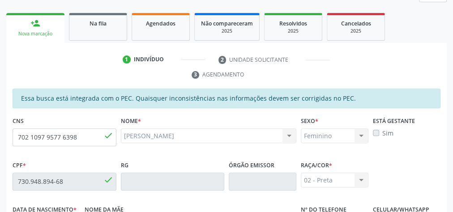
scroll to position [127, 0]
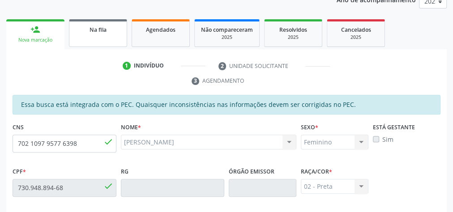
click at [109, 34] on link "Na fila" at bounding box center [98, 33] width 58 height 28
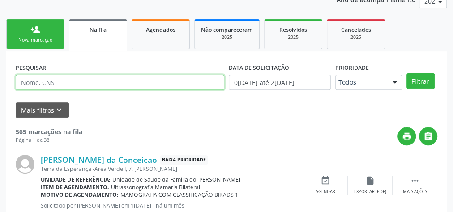
click at [81, 85] on input "text" at bounding box center [120, 82] width 208 height 15
type input "rita de cassia"
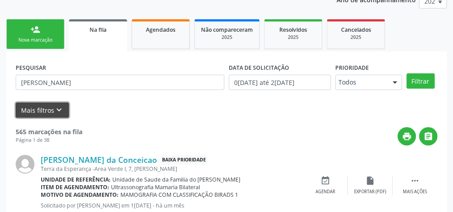
click at [33, 110] on button "Mais filtros keyboard_arrow_down" at bounding box center [42, 110] width 53 height 16
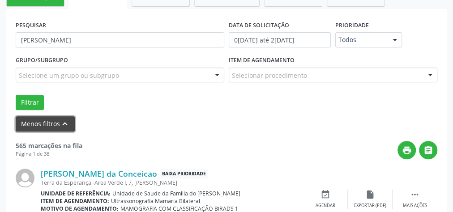
scroll to position [163, 0]
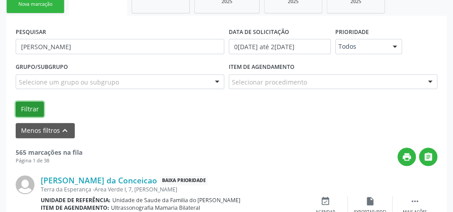
click at [28, 108] on button "Filtrar" at bounding box center [30, 109] width 28 height 15
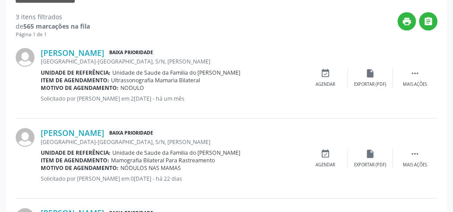
scroll to position [306, 0]
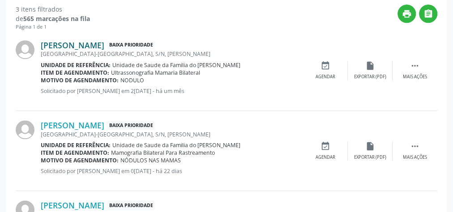
click at [98, 44] on link "[PERSON_NAME]" at bounding box center [73, 45] width 64 height 10
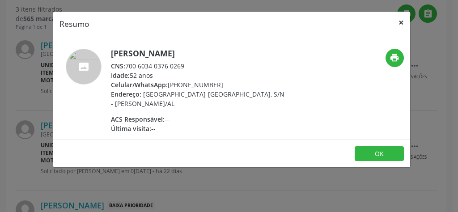
click at [399, 21] on button "×" at bounding box center [401, 23] width 18 height 22
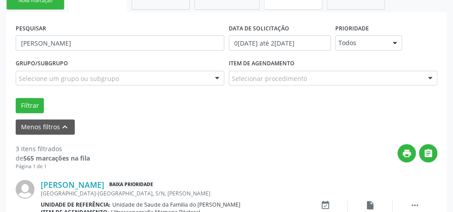
scroll to position [127, 0]
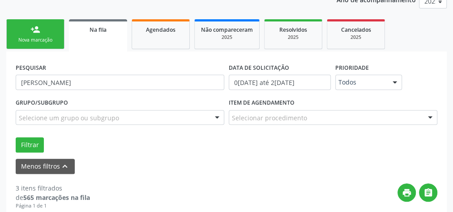
click at [42, 35] on link "person_add Nova marcação" at bounding box center [35, 34] width 58 height 30
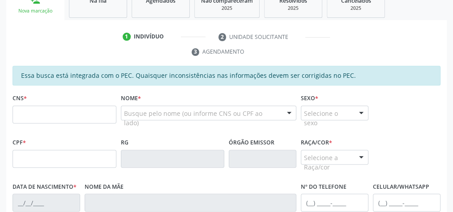
scroll to position [163, 0]
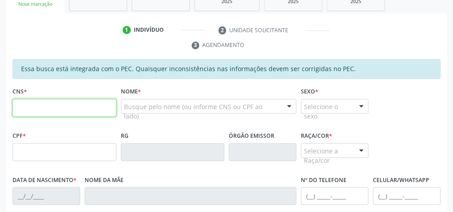
click at [60, 108] on input "text" at bounding box center [65, 108] width 104 height 18
type input "898 0058 4226 6689"
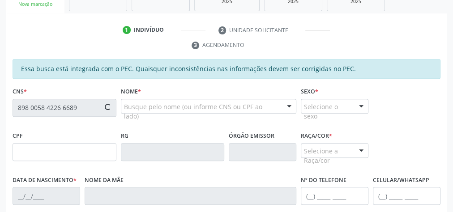
type input "153.231.604-62"
type input "22/02/2018"
type input "Adriana Maria Felix de Lima"
type input "(82) 99195-7114"
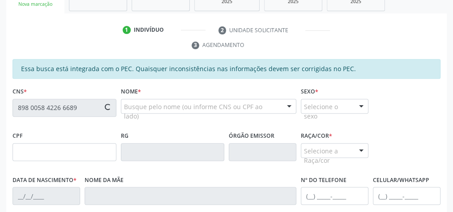
type input "S/N"
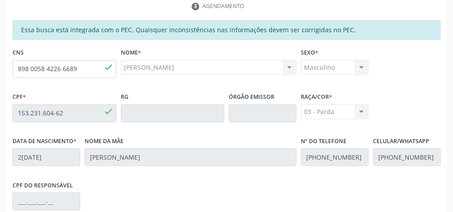
scroll to position [324, 0]
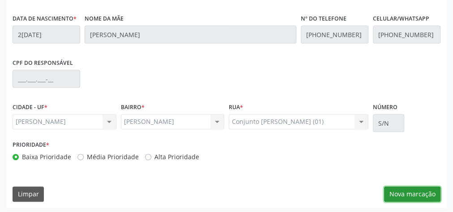
click at [392, 192] on button "Nova marcação" at bounding box center [412, 194] width 56 height 15
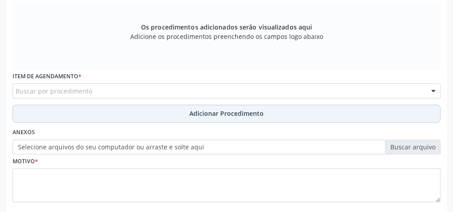
scroll to position [217, 0]
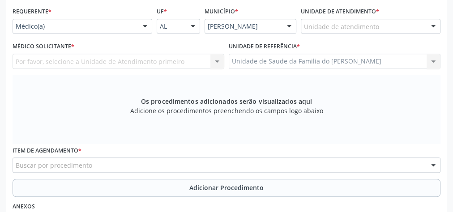
click at [143, 26] on div at bounding box center [144, 26] width 13 height 15
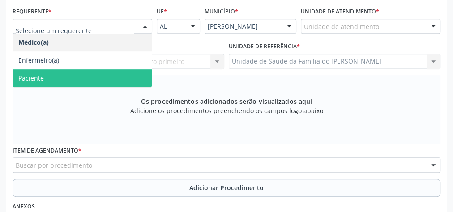
click at [117, 77] on span "Paciente" at bounding box center [82, 78] width 139 height 18
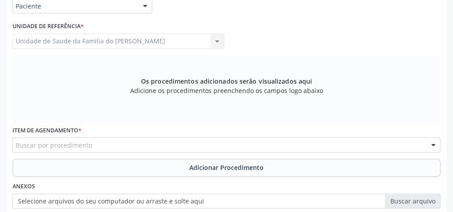
scroll to position [253, 0]
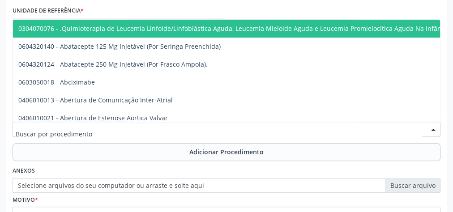
click at [113, 127] on div at bounding box center [227, 129] width 428 height 15
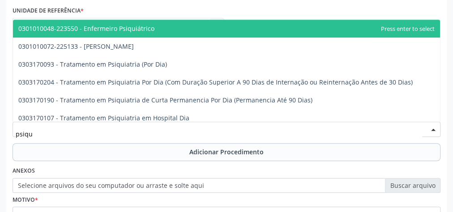
type input "psiqui"
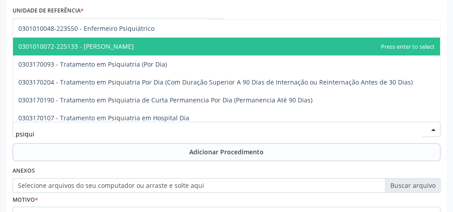
click at [145, 45] on span "0301010072-225133 - [PERSON_NAME]" at bounding box center [226, 47] width 427 height 18
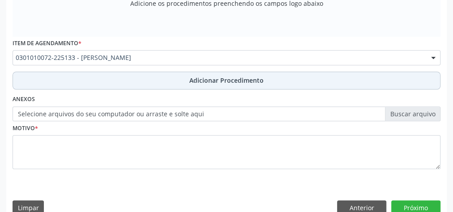
click at [195, 78] on span "Adicionar Procedimento" at bounding box center [226, 80] width 74 height 9
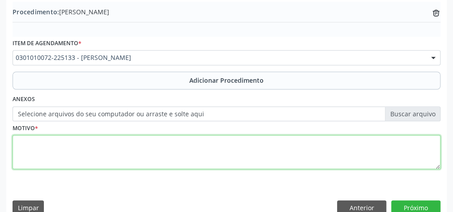
click at [152, 149] on textarea at bounding box center [227, 152] width 428 height 34
click at [22, 144] on textarea "hiperatividade" at bounding box center [227, 152] width 428 height 34
click at [20, 144] on textarea "hiperatividade" at bounding box center [227, 152] width 428 height 34
click at [28, 143] on textarea "Hiperatividade" at bounding box center [227, 152] width 428 height 34
drag, startPoint x: 28, startPoint y: 144, endPoint x: 67, endPoint y: 155, distance: 40.6
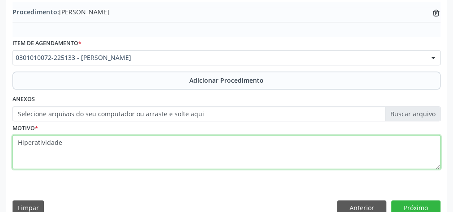
click at [67, 155] on textarea "Hiperatividade" at bounding box center [227, 152] width 428 height 34
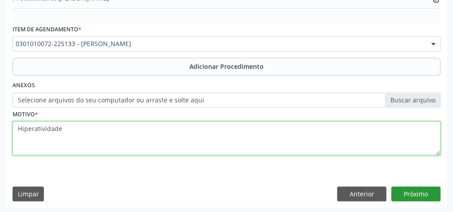
type textarea "Hiperatividade"
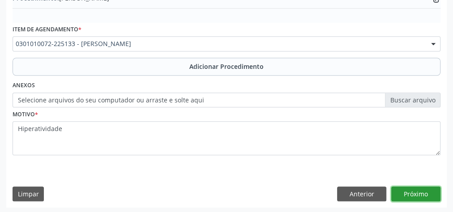
click at [428, 199] on button "Próximo" at bounding box center [415, 194] width 49 height 15
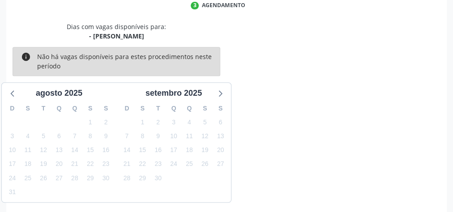
scroll to position [237, 0]
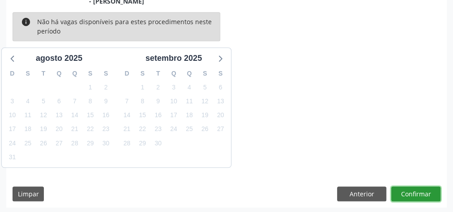
click at [420, 193] on button "Confirmar" at bounding box center [415, 194] width 49 height 15
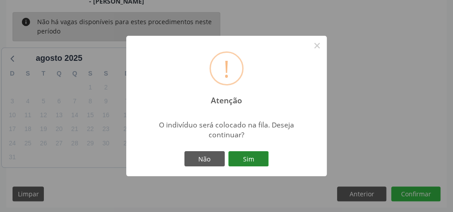
click at [242, 159] on button "Sim" at bounding box center [248, 158] width 40 height 15
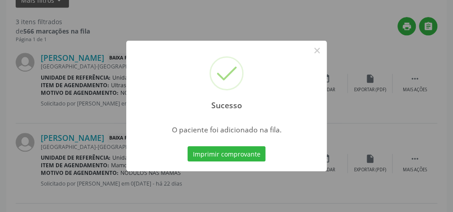
scroll to position [95, 0]
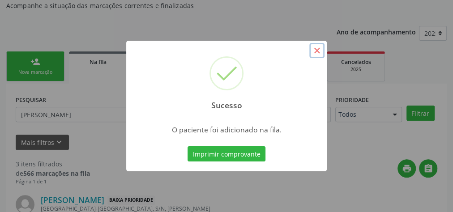
click at [316, 53] on button "×" at bounding box center [316, 50] width 15 height 15
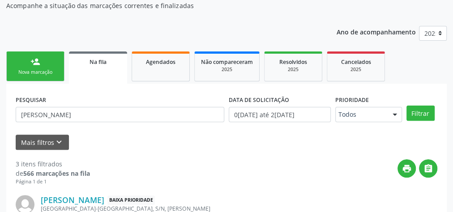
click at [28, 70] on div "Nova marcação" at bounding box center [35, 72] width 45 height 7
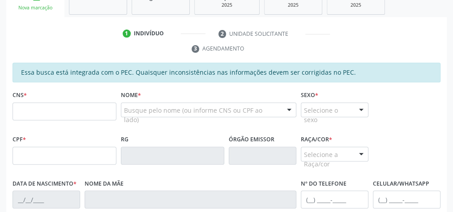
scroll to position [166, 0]
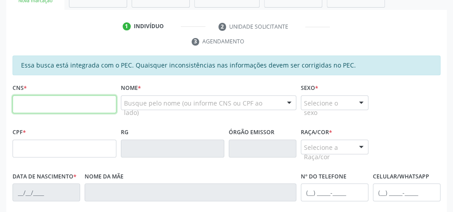
click at [59, 102] on input "text" at bounding box center [65, 104] width 104 height 18
type input "7"
click at [60, 102] on input "text" at bounding box center [65, 104] width 104 height 18
type input "702 1097 9577 6398"
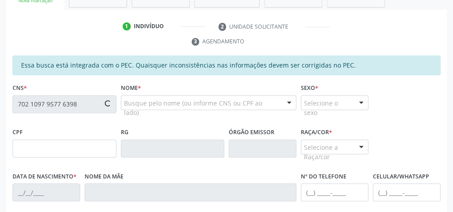
type input "730.948.894-68"
type input "20/07/1965"
type input "Julieta Ribeiro de Lima"
type input "(82) 98708-1435"
type input "S/N"
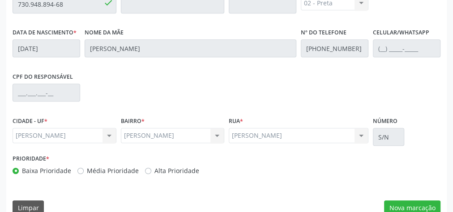
scroll to position [324, 0]
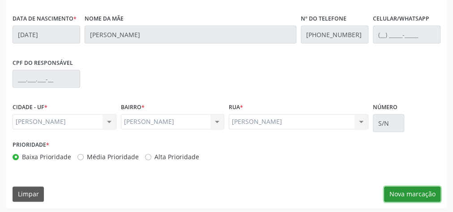
click at [412, 191] on button "Nova marcação" at bounding box center [412, 194] width 56 height 15
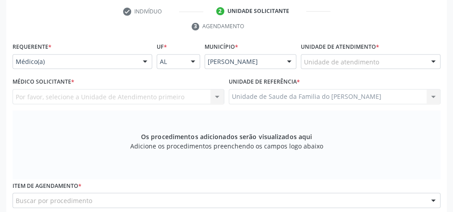
scroll to position [181, 0]
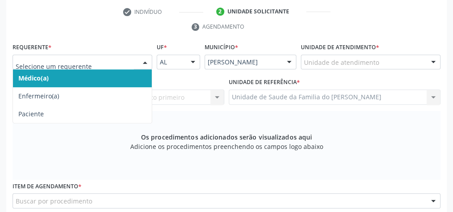
click at [133, 56] on div at bounding box center [83, 62] width 140 height 15
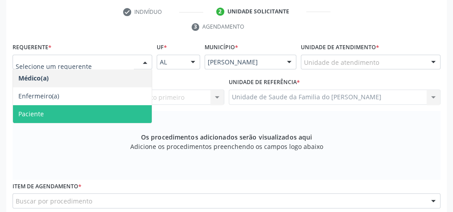
click at [107, 112] on span "Paciente" at bounding box center [82, 114] width 139 height 18
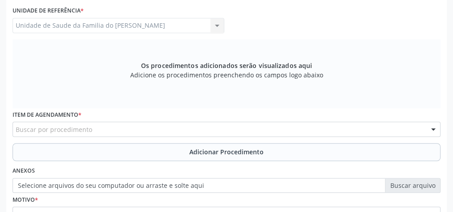
scroll to position [253, 0]
click at [95, 128] on div "Buscar por procedimento" at bounding box center [227, 129] width 428 height 15
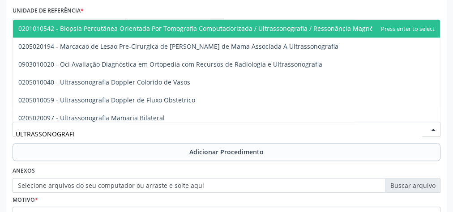
type input "ULTRASSONOGRAFIA"
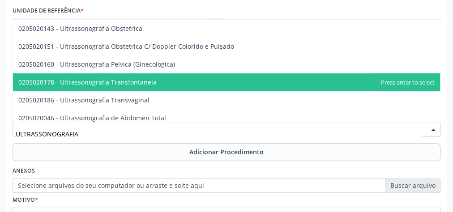
scroll to position [143, 0]
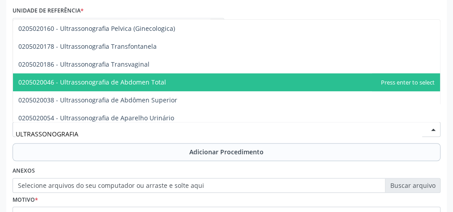
click at [127, 82] on span "0205020046 - Ultrassonografia de Abdomen Total" at bounding box center [92, 82] width 148 height 8
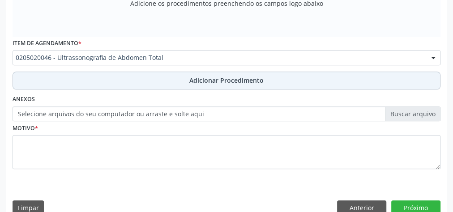
click at [132, 82] on button "Adicionar Procedimento" at bounding box center [227, 81] width 428 height 18
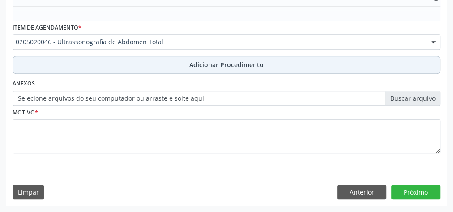
scroll to position [290, 0]
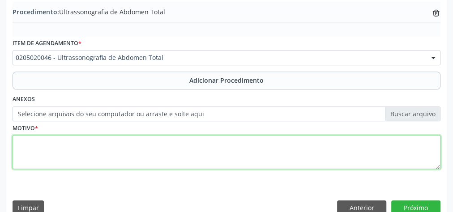
click at [148, 143] on textarea at bounding box center [227, 152] width 428 height 34
type textarea "DOR INTESTINAL"
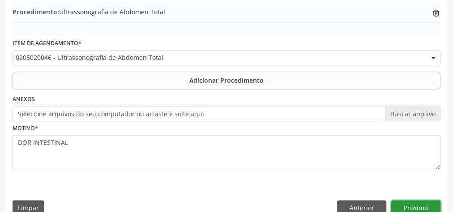
click at [410, 203] on button "Próximo" at bounding box center [415, 207] width 49 height 15
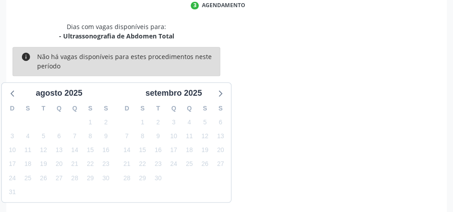
scroll to position [237, 0]
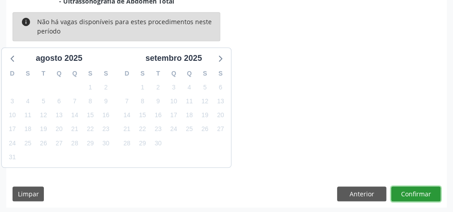
click at [412, 195] on button "Confirmar" at bounding box center [415, 194] width 49 height 15
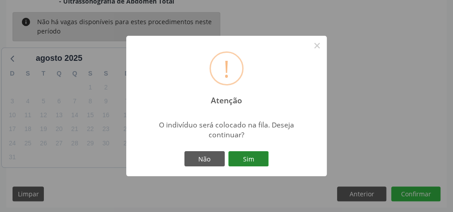
click at [248, 158] on button "Sim" at bounding box center [248, 158] width 40 height 15
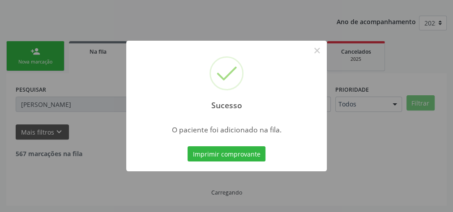
scroll to position [95, 0]
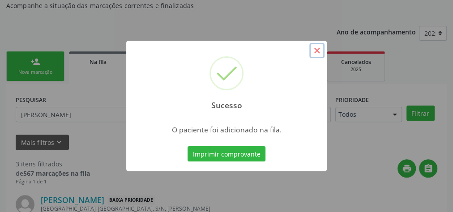
click at [321, 52] on button "×" at bounding box center [316, 50] width 15 height 15
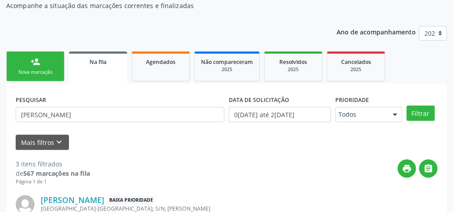
click at [35, 67] on link "person_add Nova marcação" at bounding box center [35, 66] width 58 height 30
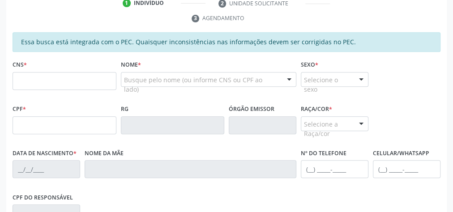
scroll to position [202, 0]
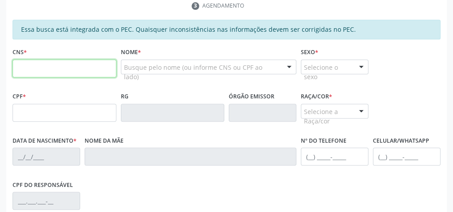
click at [53, 67] on input "text" at bounding box center [65, 68] width 104 height 18
type input "702 1097 9577 6398"
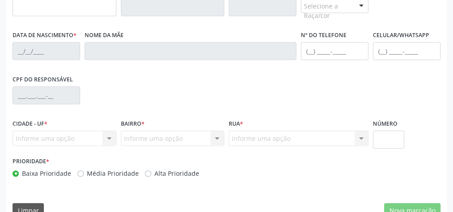
type input "730.948.894-68"
type input "20/07/1965"
type input "Julieta Ribeiro de Lima"
type input "(82) 98708-1435"
type input "S/N"
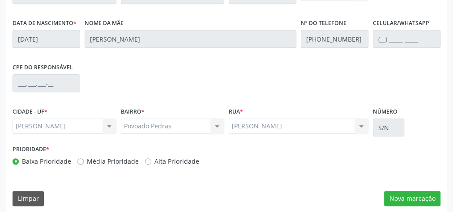
scroll to position [324, 0]
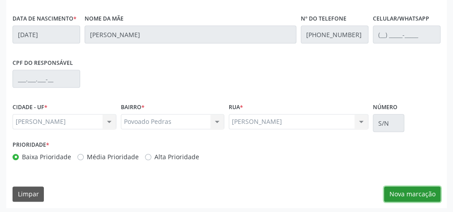
click at [422, 198] on button "Nova marcação" at bounding box center [412, 194] width 56 height 15
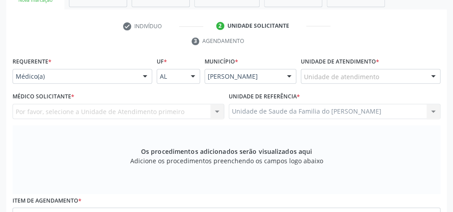
scroll to position [145, 0]
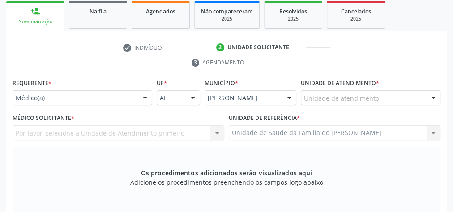
click at [146, 97] on div at bounding box center [144, 98] width 13 height 15
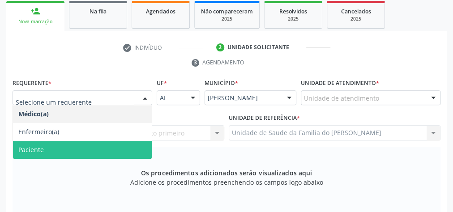
click at [118, 149] on span "Paciente" at bounding box center [82, 150] width 139 height 18
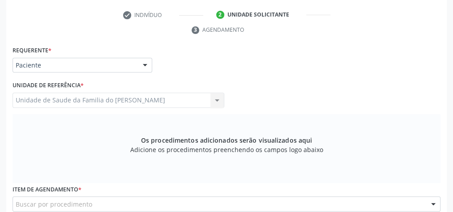
scroll to position [253, 0]
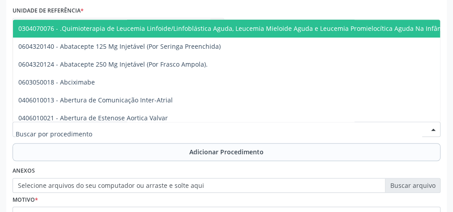
click at [110, 126] on div at bounding box center [227, 129] width 428 height 15
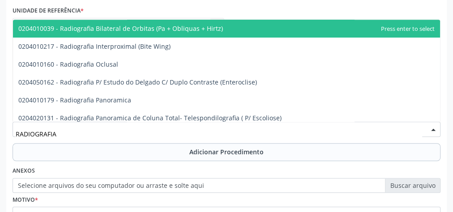
type input "RADIOGRAFIA"
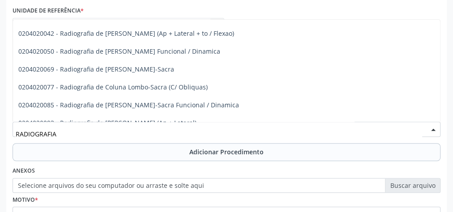
scroll to position [465, 0]
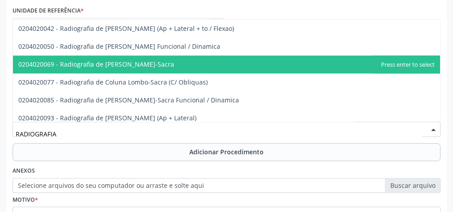
click at [125, 64] on span "0204020069 - Radiografia de Coluna Lombo-Sacra" at bounding box center [96, 64] width 156 height 8
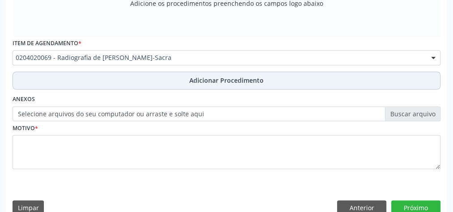
click at [152, 81] on button "Adicionar Procedimento" at bounding box center [227, 81] width 428 height 18
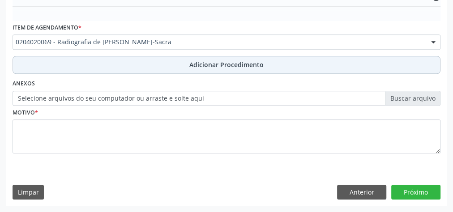
scroll to position [290, 0]
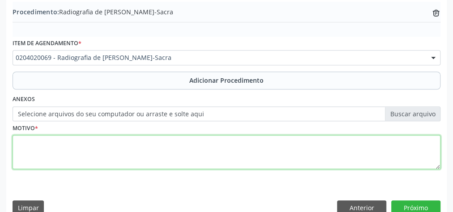
click at [128, 156] on textarea at bounding box center [227, 152] width 428 height 34
type textarea "DOR"
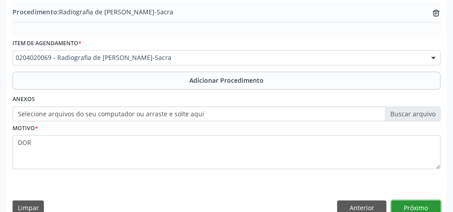
click at [407, 204] on button "Próximo" at bounding box center [415, 207] width 49 height 15
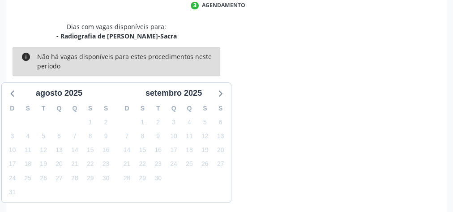
scroll to position [237, 0]
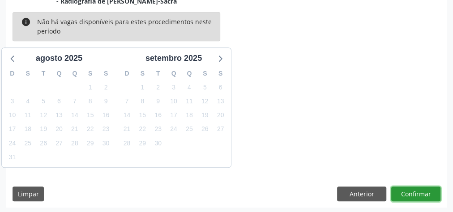
click at [407, 193] on button "Confirmar" at bounding box center [415, 194] width 49 height 15
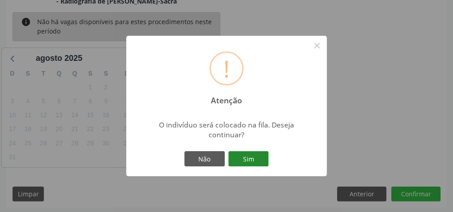
click at [242, 158] on button "Sim" at bounding box center [248, 158] width 40 height 15
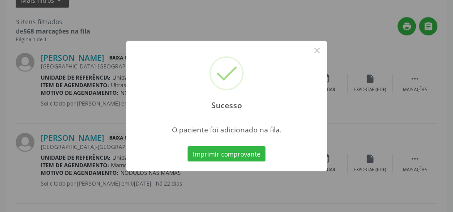
scroll to position [95, 0]
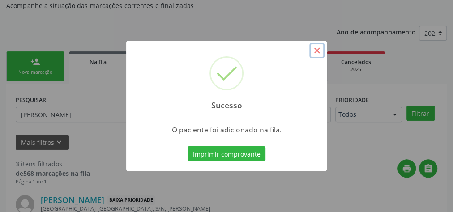
click at [320, 51] on button "×" at bounding box center [316, 50] width 15 height 15
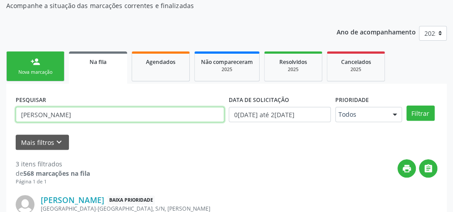
click at [51, 115] on input "rita de cassia" at bounding box center [120, 114] width 208 height 15
paste input "898005842266689"
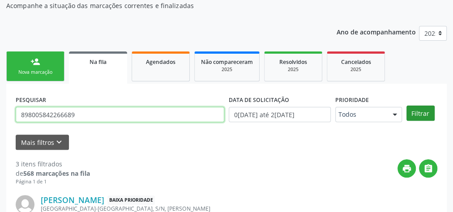
type input "898005842266689"
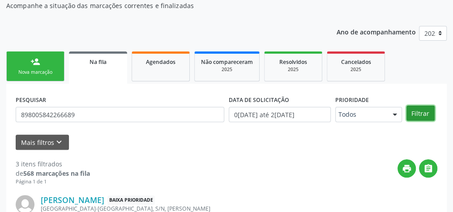
click at [419, 113] on button "Filtrar" at bounding box center [420, 113] width 28 height 15
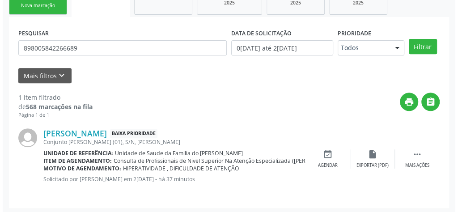
scroll to position [163, 0]
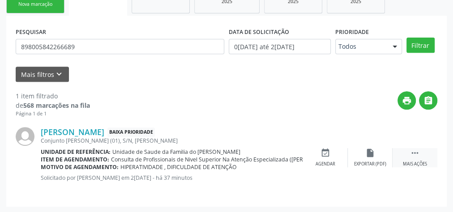
click at [412, 161] on div "Mais ações" at bounding box center [415, 164] width 24 height 6
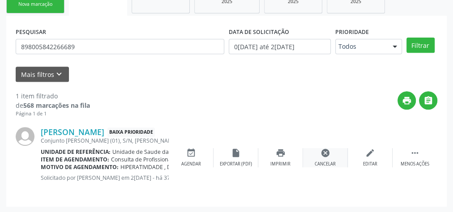
click at [327, 161] on div "Cancelar" at bounding box center [324, 164] width 21 height 6
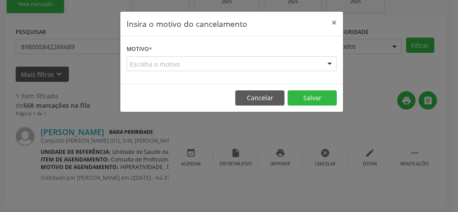
click at [195, 65] on div "Escolha o motivo" at bounding box center [232, 63] width 210 height 15
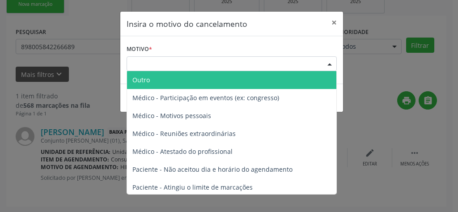
click at [195, 81] on span "Outro" at bounding box center [231, 80] width 209 height 18
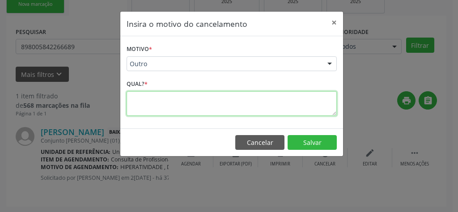
click at [194, 103] on textarea at bounding box center [232, 103] width 210 height 25
type textarea "RESOLVIDO"
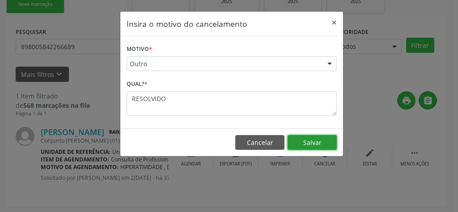
click at [308, 144] on button "Salvar" at bounding box center [312, 142] width 49 height 15
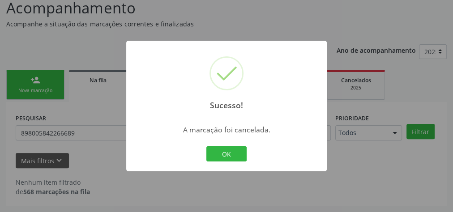
scroll to position [76, 0]
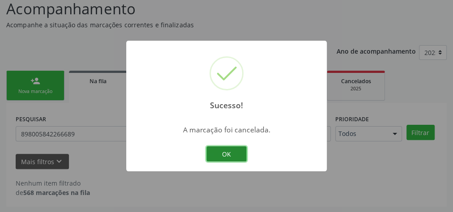
click at [235, 154] on button "OK" at bounding box center [226, 153] width 40 height 15
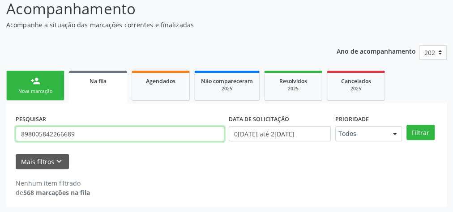
drag, startPoint x: 102, startPoint y: 140, endPoint x: 11, endPoint y: 138, distance: 90.8
click at [11, 138] on div "PESQUISAR 898005842266689 DATA DE SOLICITAÇÃO 01/01/2025 até 28/08/2025 Priorid…" at bounding box center [226, 155] width 440 height 104
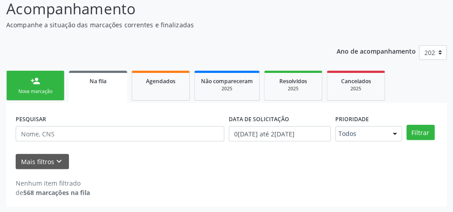
click at [11, 138] on div "PESQUISAR DATA DE SOLICITAÇÃO 01/01/2025 até 28/08/2025 Prioridade Todos Todos …" at bounding box center [226, 155] width 440 height 104
click at [148, 87] on link "Agendados" at bounding box center [161, 86] width 58 height 30
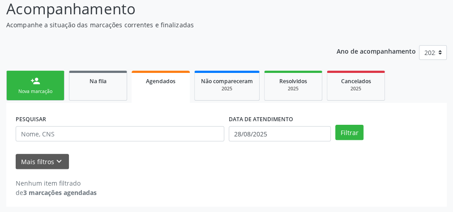
click at [133, 161] on div "Mais filtros keyboard_arrow_down" at bounding box center [226, 162] width 426 height 16
click at [34, 85] on link "person_add Nova marcação" at bounding box center [35, 86] width 58 height 30
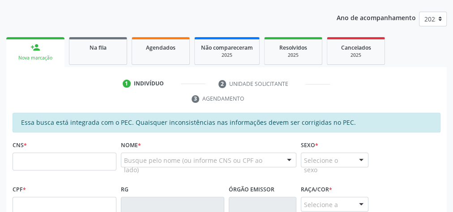
scroll to position [183, 0]
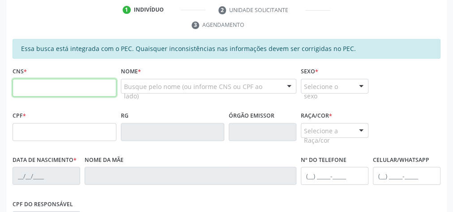
click at [60, 85] on input "text" at bounding box center [65, 88] width 104 height 18
type input "700 7099 8612 7074"
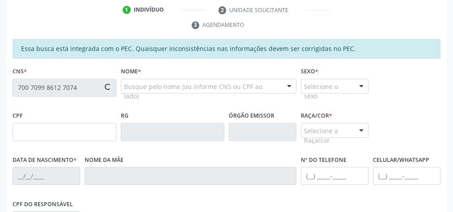
type input "108.849.524-95"
type input "17/12/1997"
type input "Elenalda Cezario da Silva"
type input "(82) 98893-1947"
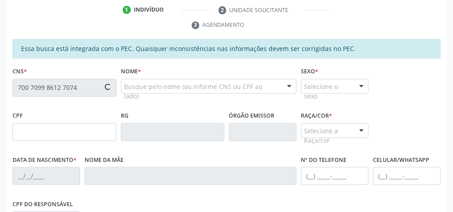
type input "S/N"
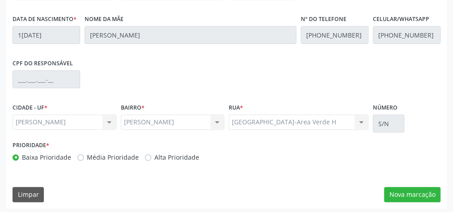
scroll to position [324, 0]
click at [412, 191] on button "Nova marcação" at bounding box center [412, 194] width 56 height 15
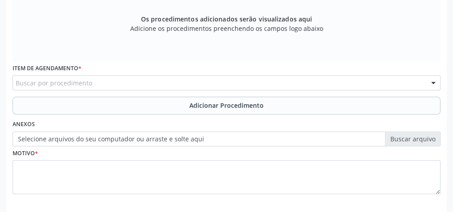
scroll to position [217, 0]
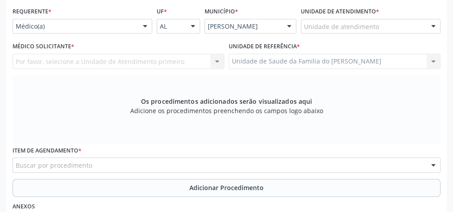
click at [144, 23] on div at bounding box center [144, 26] width 13 height 15
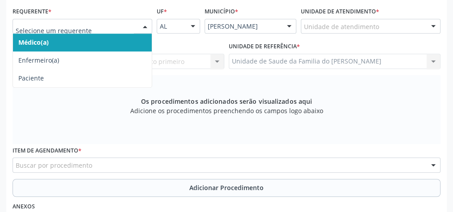
click at [116, 42] on span "Médico(a)" at bounding box center [82, 43] width 139 height 18
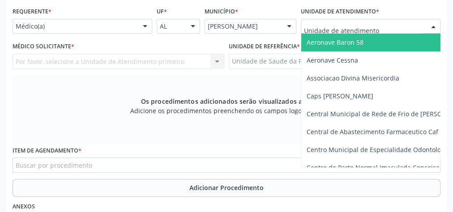
type input "J"
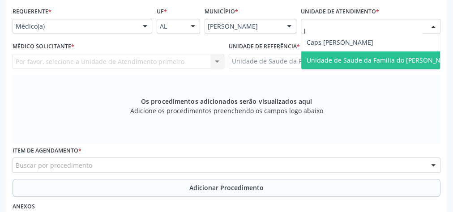
click at [354, 56] on span "Unidade de Saude da Familia do [PERSON_NAME]" at bounding box center [380, 60] width 149 height 8
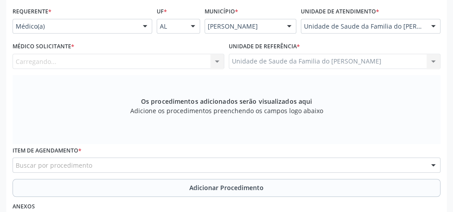
click at [218, 63] on div "Carregando... Nenhum resultado encontrado para: " " Não há nenhuma opção para s…" at bounding box center [119, 61] width 212 height 15
click at [213, 58] on div "Carregando... Nenhum resultado encontrado para: " " Não há nenhuma opção para s…" at bounding box center [119, 61] width 212 height 15
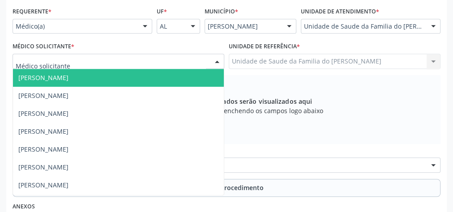
click at [213, 60] on div at bounding box center [216, 61] width 13 height 15
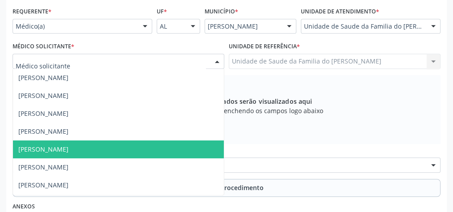
scroll to position [36, 0]
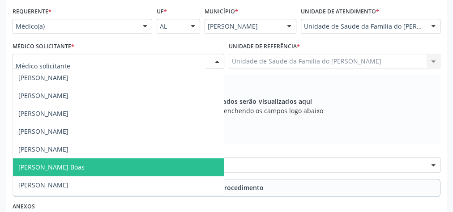
click at [150, 166] on span "[PERSON_NAME] Boas" at bounding box center [118, 167] width 211 height 18
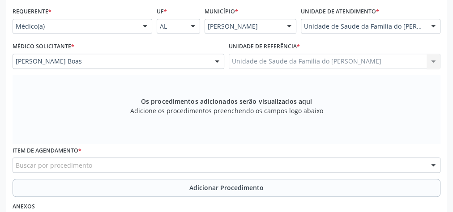
scroll to position [289, 0]
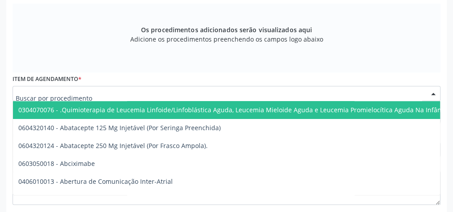
click at [148, 92] on div at bounding box center [227, 93] width 428 height 15
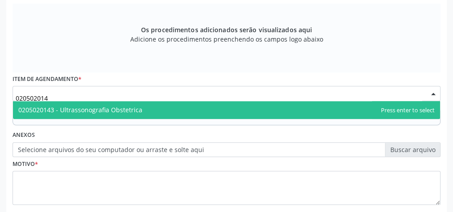
type input "0205020143"
click at [144, 106] on span "0205020143 - Ultrassonografia Obstetrica" at bounding box center [226, 110] width 427 height 18
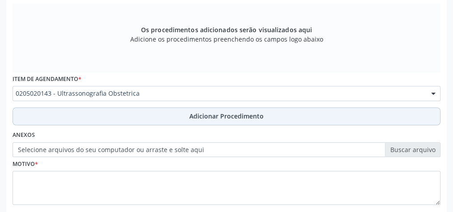
click at [146, 119] on button "Adicionar Procedimento" at bounding box center [227, 116] width 428 height 18
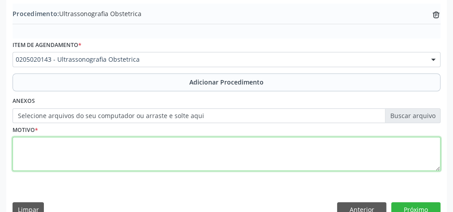
click at [140, 152] on textarea at bounding box center [227, 154] width 428 height 34
click at [56, 144] on textarea "GESTANTE HA 3 MESES" at bounding box center [227, 154] width 428 height 34
drag, startPoint x: 56, startPoint y: 144, endPoint x: 52, endPoint y: 149, distance: 6.7
click at [52, 149] on textarea "GESTANTE HA 3 MESES" at bounding box center [227, 154] width 428 height 34
click at [54, 142] on textarea "GESTANTE HA 3 MESES" at bounding box center [227, 154] width 428 height 34
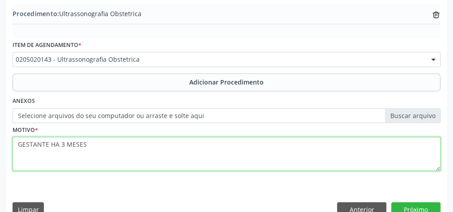
click at [54, 142] on textarea "GESTANTE HA 3 MESES" at bounding box center [227, 154] width 428 height 34
click at [54, 143] on textarea "GESTANTE HA 3 MESES" at bounding box center [227, 154] width 428 height 34
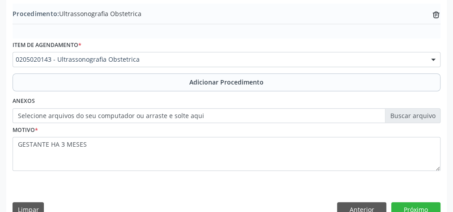
drag, startPoint x: 79, startPoint y: 170, endPoint x: 48, endPoint y: 146, distance: 38.8
click at [78, 171] on fieldset "Motivo * GESTANTE HA 3 MESES" at bounding box center [227, 150] width 428 height 54
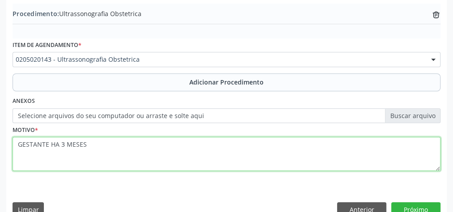
click at [53, 144] on textarea "GESTANTE HA 3 MESES" at bounding box center [227, 154] width 428 height 34
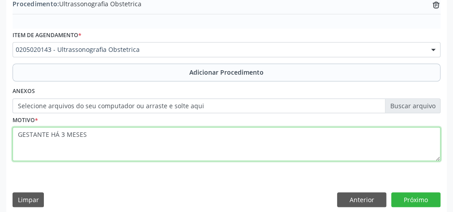
scroll to position [304, 0]
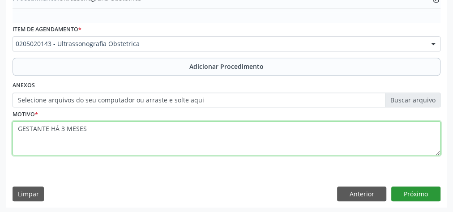
type textarea "GESTANTE HÁ 3 MESES"
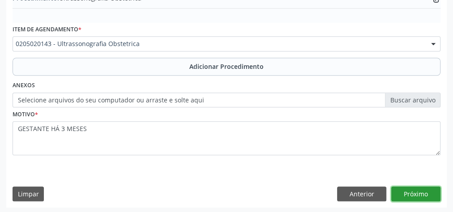
click at [417, 189] on button "Próximo" at bounding box center [415, 194] width 49 height 15
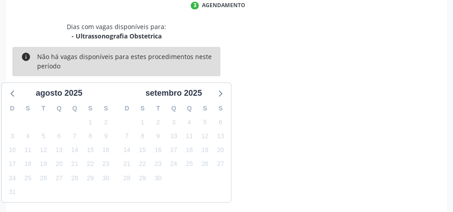
scroll to position [237, 0]
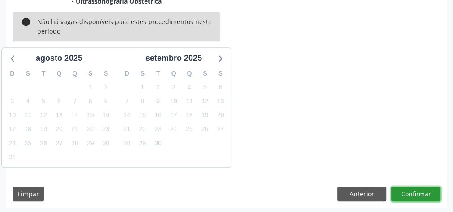
click at [417, 189] on button "Confirmar" at bounding box center [415, 194] width 49 height 15
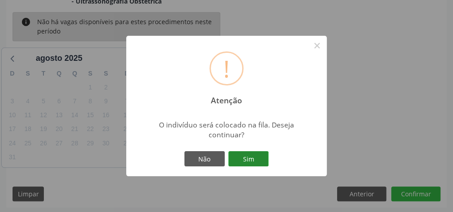
click at [252, 156] on button "Sim" at bounding box center [248, 158] width 40 height 15
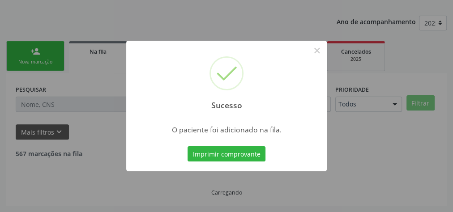
scroll to position [95, 0]
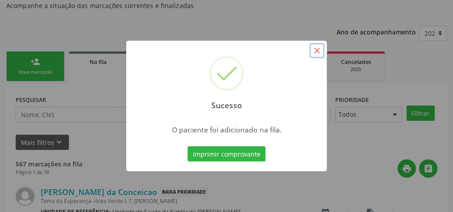
click at [319, 50] on button "×" at bounding box center [316, 50] width 15 height 15
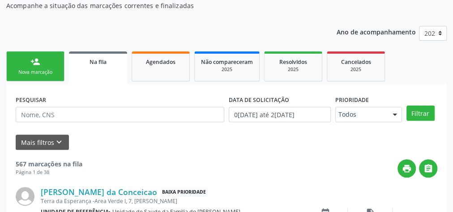
click at [21, 64] on link "person_add Nova marcação" at bounding box center [35, 66] width 58 height 30
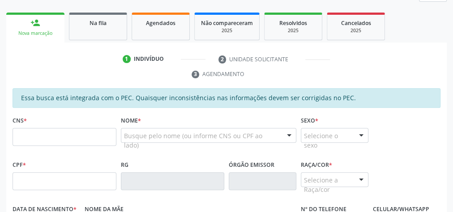
scroll to position [166, 0]
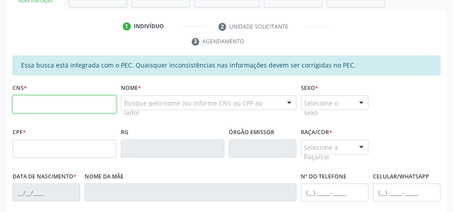
click at [83, 100] on input "text" at bounding box center [65, 104] width 104 height 18
type input "703 2006 1932 2990"
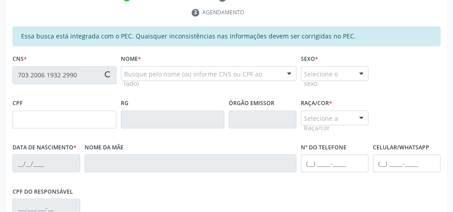
scroll to position [324, 0]
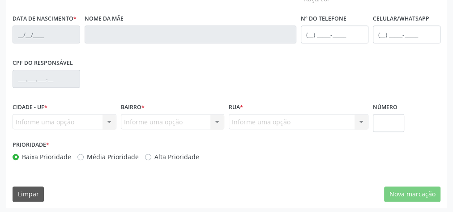
type input "125.168.354-18"
type input "02/05/2009"
type input "Francislane Conceicao Lopes Santos"
type input "(82) 99118-4792"
type input "8"
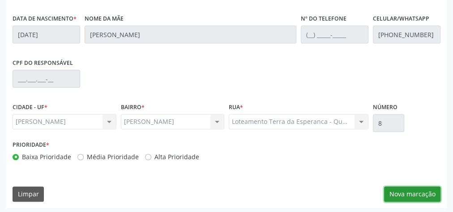
click at [416, 189] on button "Nova marcação" at bounding box center [412, 194] width 56 height 15
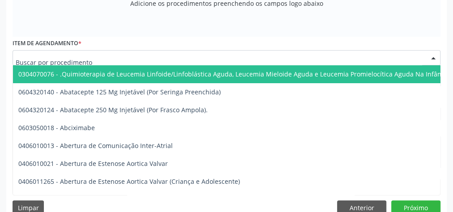
drag, startPoint x: 93, startPoint y: 56, endPoint x: 58, endPoint y: 58, distance: 35.4
click at [58, 58] on input "text" at bounding box center [219, 62] width 406 height 18
paste input "20102038"
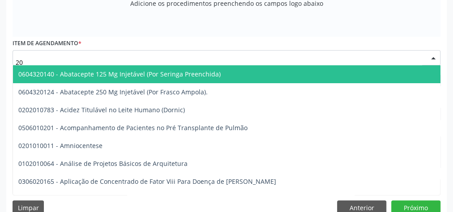
type input "2"
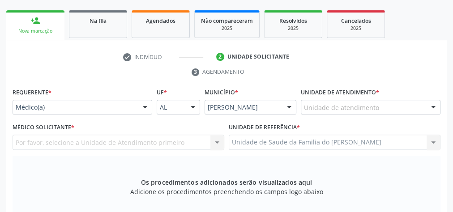
scroll to position [110, 0]
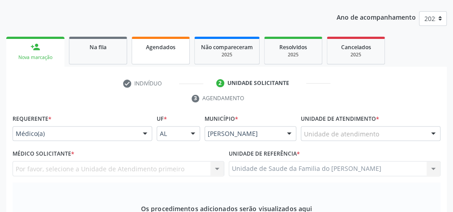
click at [157, 50] on span "Agendados" at bounding box center [161, 47] width 30 height 8
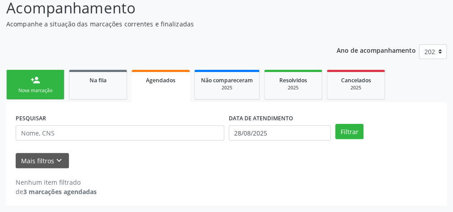
scroll to position [76, 0]
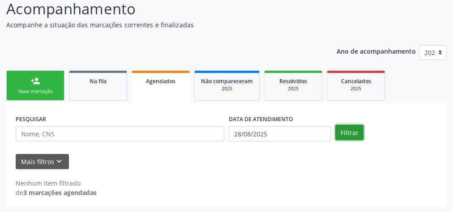
click at [346, 132] on button "Filtrar" at bounding box center [349, 132] width 28 height 15
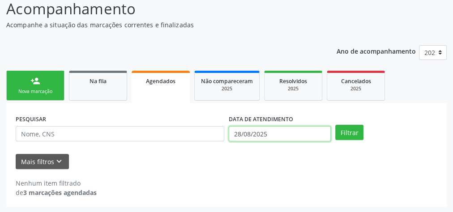
click at [314, 132] on input "28/08/2025" at bounding box center [280, 133] width 102 height 15
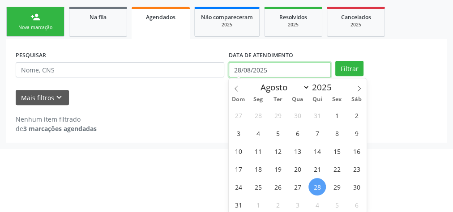
scroll to position [140, 0]
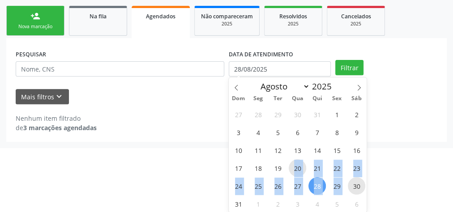
drag, startPoint x: 291, startPoint y: 167, endPoint x: 348, endPoint y: 187, distance: 60.3
click at [348, 187] on div "27 28 29 30 31 1 2 3 4 5 6 7 8 9 10 11 12 13 14 15 16 17 18 19 20 21 22 23 24 2…" at bounding box center [298, 158] width 138 height 107
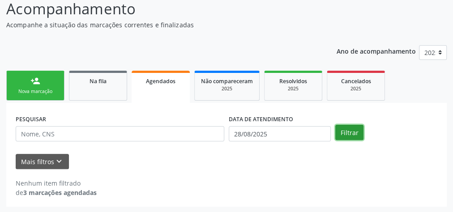
click at [349, 68] on div "person_add Nova marcação Na fila Agendados Não compareceram 2025 Resolvidos 202…" at bounding box center [226, 137] width 440 height 138
click at [348, 131] on button "Filtrar" at bounding box center [349, 132] width 28 height 15
click at [352, 132] on button "Filtrar" at bounding box center [349, 132] width 28 height 15
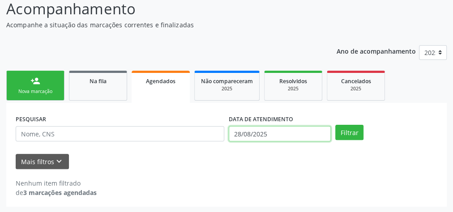
click at [288, 135] on input "28/08/2025" at bounding box center [280, 133] width 102 height 15
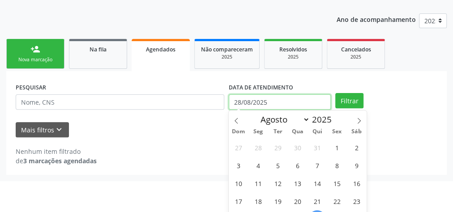
scroll to position [140, 0]
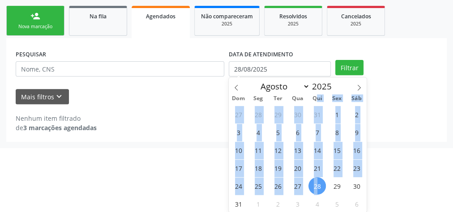
drag, startPoint x: 317, startPoint y: 182, endPoint x: 315, endPoint y: 96, distance: 85.9
click at [315, 96] on div "Dom Seg Ter Qua Qui Sex Sáb 27 28 29 30 31 1 2 3 4 5 6 7 8 9 10 11 12 13 14 15 …" at bounding box center [298, 153] width 138 height 120
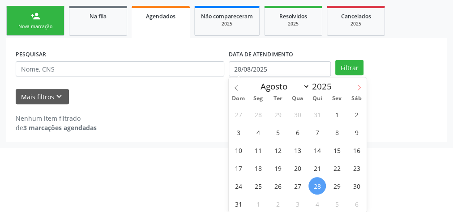
click at [357, 85] on icon at bounding box center [359, 88] width 6 height 6
select select "8"
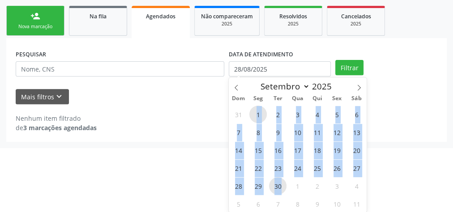
drag, startPoint x: 282, startPoint y: 186, endPoint x: 253, endPoint y: 106, distance: 84.2
click at [253, 106] on div "31 1 2 3 4 5 6 7 8 9 10 11 12 13 14 15 16 17 18 19 20 21 22 23 24 25 26 27 28 2…" at bounding box center [298, 158] width 138 height 107
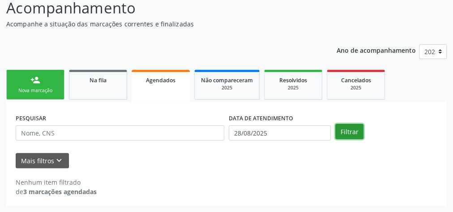
scroll to position [76, 0]
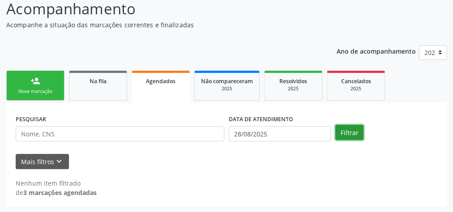
click at [344, 67] on div "Ano de acompanhamento 2025 person_add Nova marcação Na fila Agendados Não compa…" at bounding box center [226, 123] width 440 height 168
click at [349, 131] on button "Filtrar" at bounding box center [349, 132] width 28 height 15
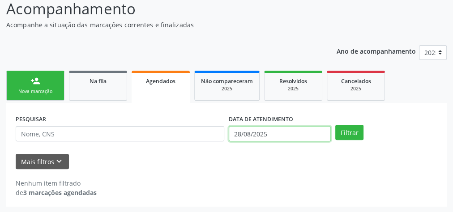
click at [304, 135] on input "28/08/2025" at bounding box center [280, 133] width 102 height 15
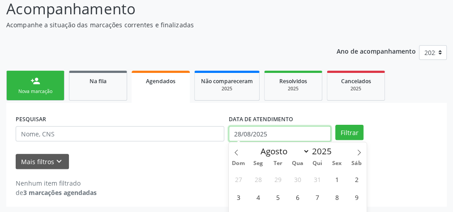
scroll to position [140, 0]
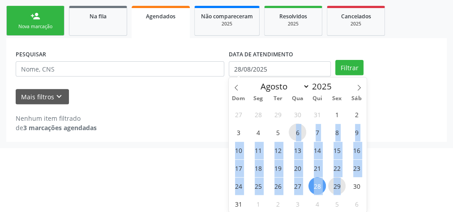
drag, startPoint x: 294, startPoint y: 135, endPoint x: 342, endPoint y: 185, distance: 69.3
click at [342, 185] on div "27 28 29 30 31 1 2 3 4 5 6 7 8 9 10 11 12 13 14 15 16 17 18 19 20 21 22 23 24 2…" at bounding box center [298, 158] width 138 height 107
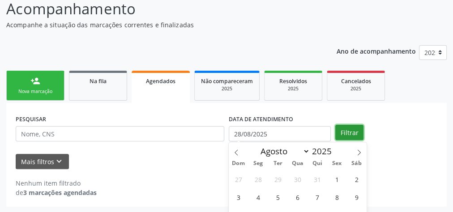
click at [349, 67] on div "Ano de acompanhamento 2025 person_add Nova marcação Na fila Agendados Não compa…" at bounding box center [226, 123] width 440 height 168
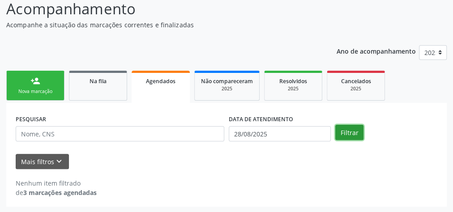
click at [359, 132] on button "Filtrar" at bounding box center [349, 132] width 28 height 15
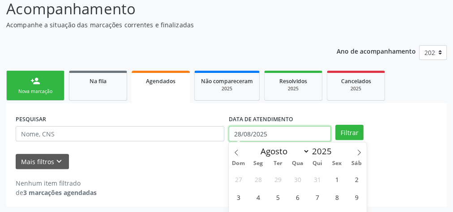
click at [305, 137] on input "28/08/2025" at bounding box center [280, 133] width 102 height 15
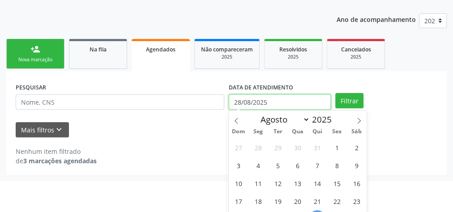
scroll to position [140, 0]
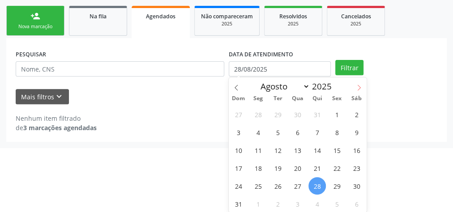
click at [357, 86] on icon at bounding box center [359, 88] width 6 height 6
select select "8"
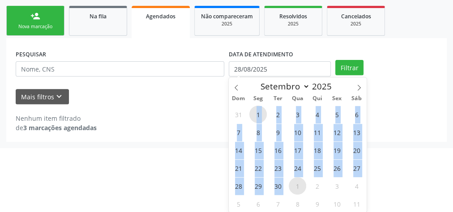
drag, startPoint x: 251, startPoint y: 112, endPoint x: 293, endPoint y: 186, distance: 85.0
click at [293, 186] on div "31 1 2 3 4 5 6 7 8 9 10 11 12 13 14 15 16 17 18 19 20 21 22 23 24 25 26 27 28 2…" at bounding box center [298, 158] width 138 height 107
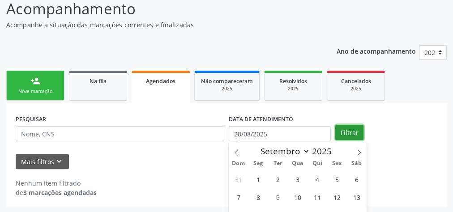
click at [352, 65] on div "Ano de acompanhamento 2025 person_add Nova marcação Na fila Agendados Não compa…" at bounding box center [226, 123] width 440 height 168
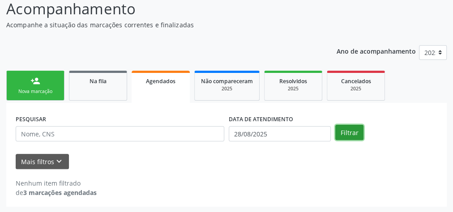
click at [347, 136] on button "Filtrar" at bounding box center [349, 132] width 28 height 15
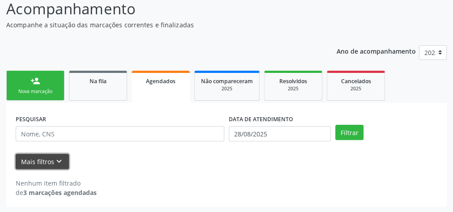
click at [57, 161] on icon "keyboard_arrow_down" at bounding box center [59, 162] width 10 height 10
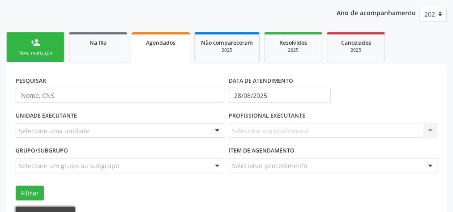
scroll to position [166, 0]
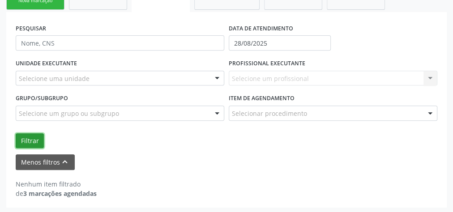
click at [36, 141] on button "Filtrar" at bounding box center [30, 140] width 28 height 15
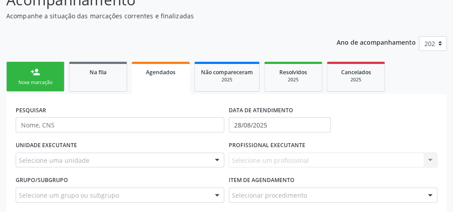
scroll to position [59, 0]
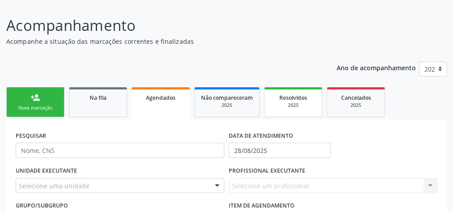
click at [288, 110] on link "Resolvidos 2025" at bounding box center [293, 102] width 58 height 30
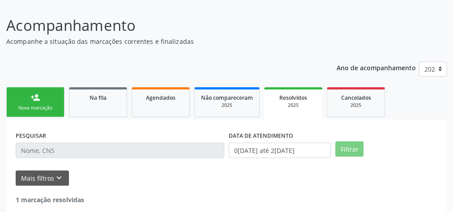
scroll to position [104, 0]
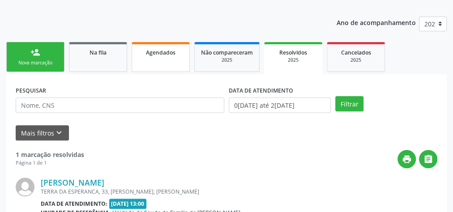
click at [174, 58] on link "Agendados" at bounding box center [161, 57] width 58 height 30
select select "7"
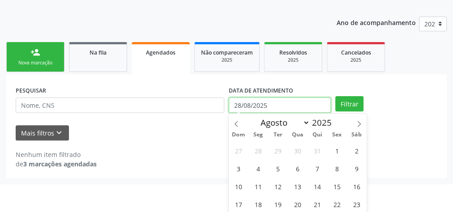
click at [316, 108] on body "Central de Marcação notifications Luilma Santos Bezerra Recepcionista da UBS  …" at bounding box center [226, 2] width 453 height 212
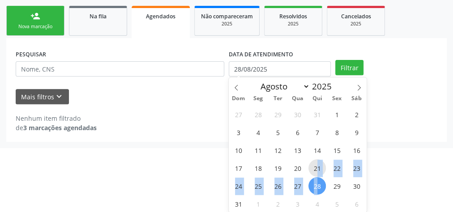
drag, startPoint x: 316, startPoint y: 185, endPoint x: 315, endPoint y: 171, distance: 13.5
click at [315, 171] on div "27 28 29 30 31 1 2 3 4 5 6 7 8 9 10 11 12 13 14 15 16 17 18 19 20 21 22 23 24 2…" at bounding box center [298, 158] width 138 height 107
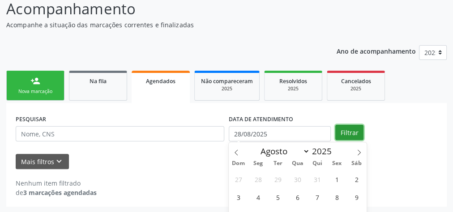
click at [349, 65] on div "Ano de acompanhamento 2025 person_add Nova marcação Na fila Agendados Não compa…" at bounding box center [226, 123] width 440 height 168
click at [310, 139] on input "28/08/2025" at bounding box center [280, 133] width 102 height 15
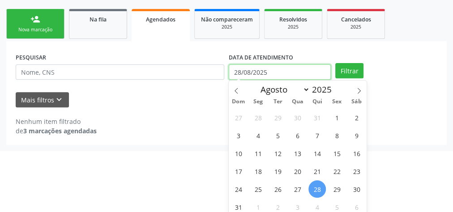
scroll to position [140, 0]
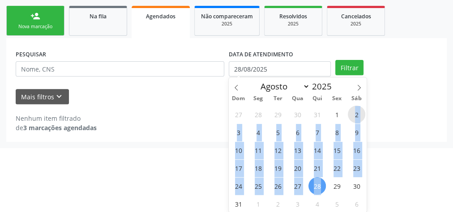
drag, startPoint x: 320, startPoint y: 185, endPoint x: 352, endPoint y: 113, distance: 78.9
click at [352, 113] on div "27 28 29 30 31 1 2 3 4 5 6 7 8 9 10 11 12 13 14 15 16 17 18 19 20 21 22 23 24 2…" at bounding box center [298, 158] width 138 height 107
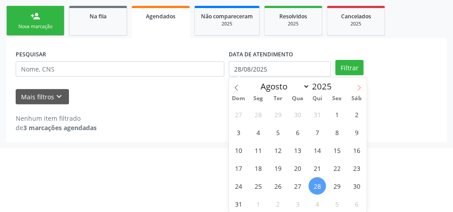
click at [356, 85] on icon at bounding box center [359, 88] width 6 height 6
select select "8"
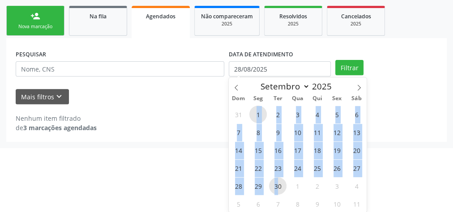
drag, startPoint x: 251, startPoint y: 111, endPoint x: 278, endPoint y: 182, distance: 75.2
click at [278, 182] on div "31 1 2 3 4 5 6 7 8 9 10 11 12 13 14 15 16 17 18 19 20 21 22 23 24 25 26 27 28 2…" at bounding box center [298, 158] width 138 height 107
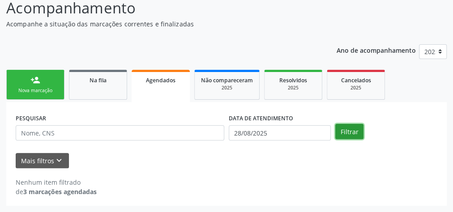
scroll to position [76, 0]
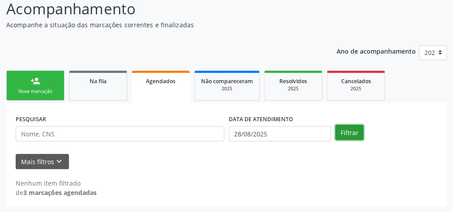
click at [348, 68] on div "person_add Nova marcação Na fila Agendados Não compareceram 2025 Resolvidos 202…" at bounding box center [226, 137] width 440 height 138
click at [345, 135] on button "Filtrar" at bounding box center [349, 132] width 28 height 15
click at [53, 89] on div "Nova marcação" at bounding box center [35, 91] width 45 height 7
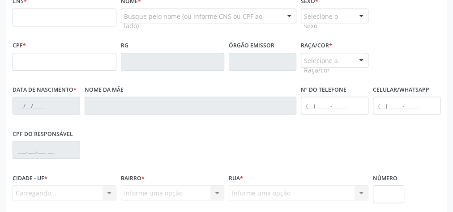
scroll to position [255, 0]
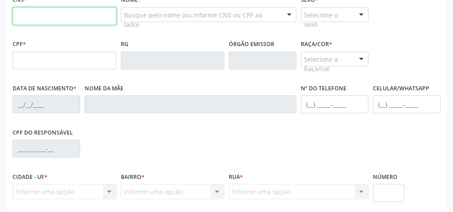
click at [86, 13] on input "text" at bounding box center [65, 16] width 104 height 18
type input "898 0046 0153 3998"
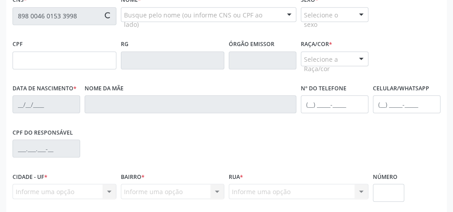
type input "[DATE]"
type input "[PERSON_NAME]"
type input "(82) 98893-6303"
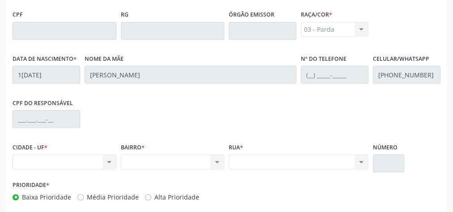
scroll to position [217, 0]
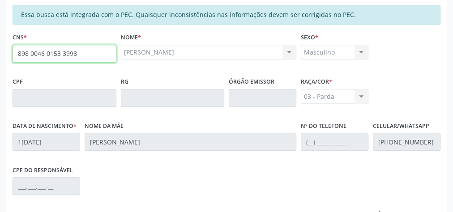
click at [61, 53] on input "898 0046 0153 3998" at bounding box center [65, 54] width 104 height 18
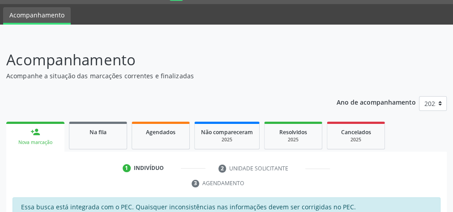
scroll to position [2, 0]
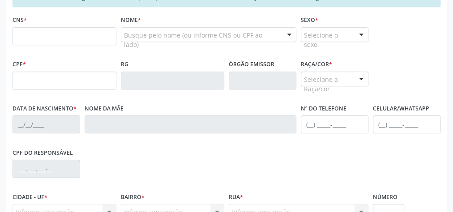
scroll to position [234, 0]
type input "898 0046 0153 3998"
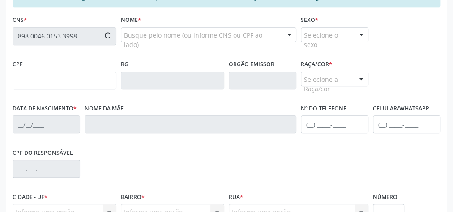
type input "[DATE]"
type input "[PERSON_NAME]"
type input "[PHONE_NUMBER]"
type input "23"
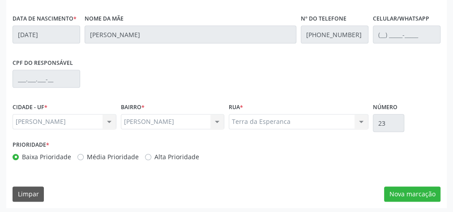
scroll to position [324, 0]
click at [399, 194] on button "Nova marcação" at bounding box center [412, 194] width 56 height 15
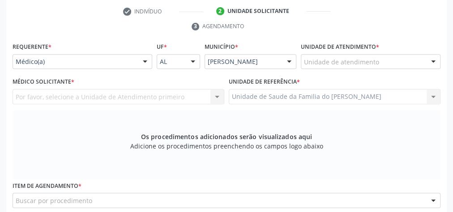
scroll to position [181, 0]
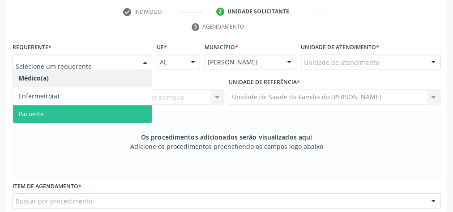
click at [106, 111] on span "Paciente" at bounding box center [82, 114] width 139 height 18
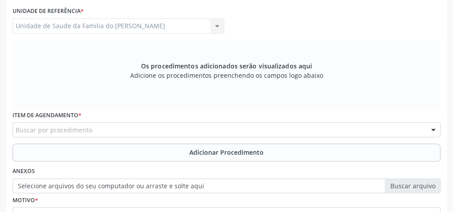
scroll to position [253, 0]
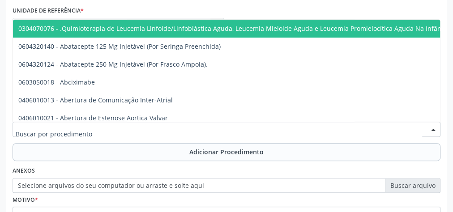
click at [107, 129] on div at bounding box center [227, 129] width 428 height 15
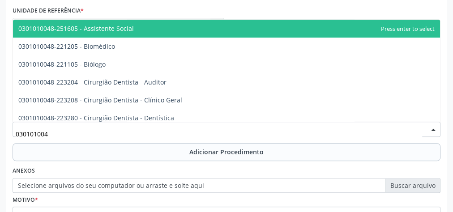
type input "0301010048"
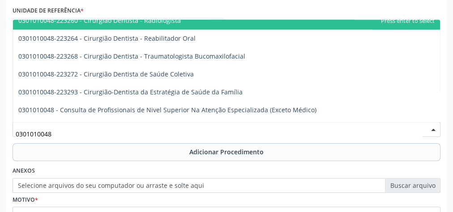
scroll to position [394, 0]
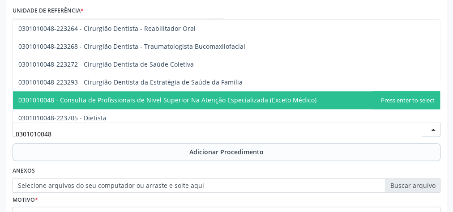
click at [162, 96] on span "0301010048 - Consulta de Profissionais de Nivel Superior Na Atenção Especializa…" at bounding box center [167, 100] width 298 height 8
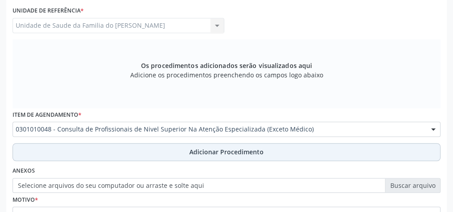
click at [157, 150] on button "Adicionar Procedimento" at bounding box center [227, 152] width 428 height 18
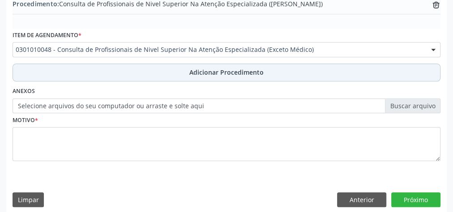
scroll to position [304, 0]
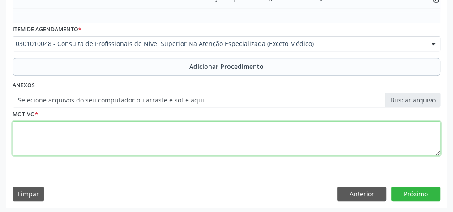
click at [155, 128] on textarea at bounding box center [227, 138] width 428 height 34
click at [24, 126] on textarea "PSCOLOGO INFANTIL" at bounding box center [227, 138] width 428 height 34
click at [33, 130] on textarea "PSICOLOGO INFANTIL" at bounding box center [227, 138] width 428 height 34
click at [139, 132] on textarea "PSICÓLOGO INFANTIL" at bounding box center [227, 138] width 428 height 34
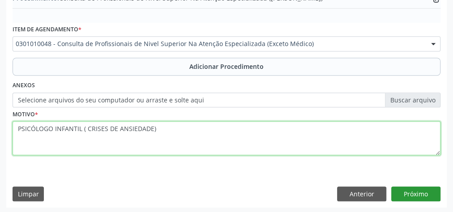
type textarea "PSICÓLOGO INFANTIL ( CRISES DE ANSIEDADE)"
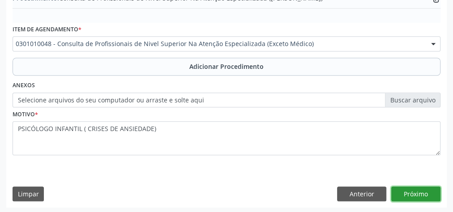
click at [411, 192] on button "Próximo" at bounding box center [415, 194] width 49 height 15
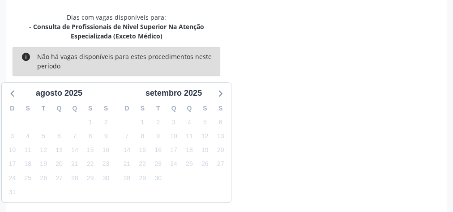
scroll to position [246, 0]
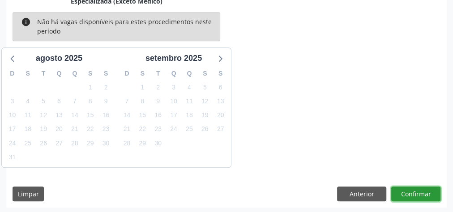
click at [411, 192] on button "Confirmar" at bounding box center [415, 194] width 49 height 15
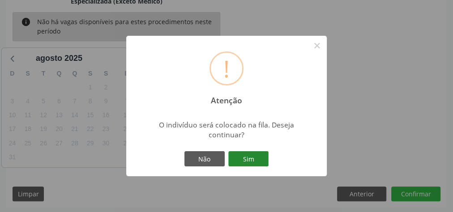
click at [250, 161] on button "Sim" at bounding box center [248, 158] width 40 height 15
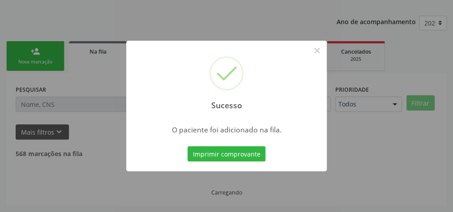
scroll to position [95, 0]
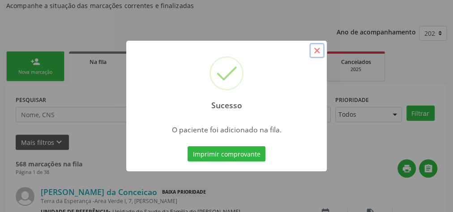
click at [312, 54] on button "×" at bounding box center [316, 50] width 15 height 15
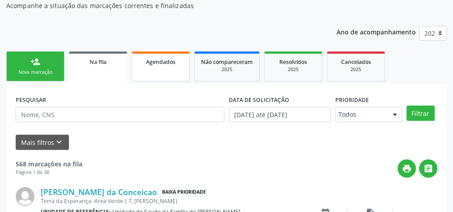
click at [154, 68] on link "Agendados" at bounding box center [161, 66] width 58 height 30
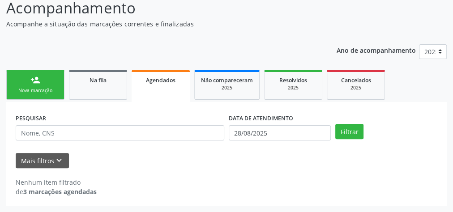
scroll to position [76, 0]
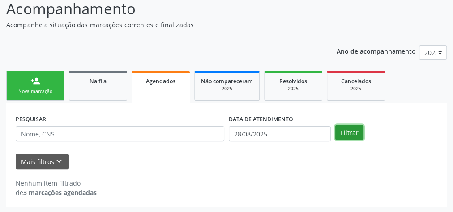
click at [338, 135] on button "Filtrar" at bounding box center [349, 132] width 28 height 15
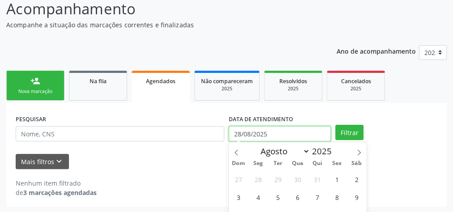
click at [307, 135] on input "28/08/2025" at bounding box center [280, 133] width 102 height 15
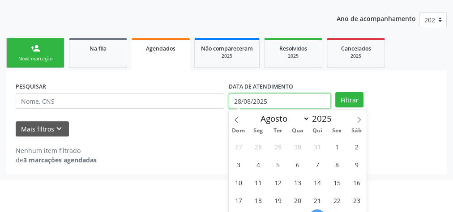
scroll to position [140, 0]
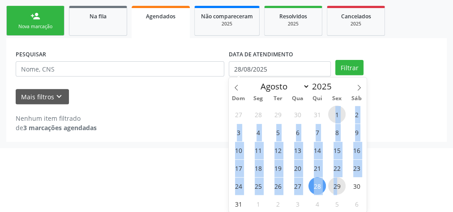
drag, startPoint x: 338, startPoint y: 189, endPoint x: 336, endPoint y: 111, distance: 78.3
click at [336, 111] on div "27 28 29 30 31 1 2 3 4 5 6 7 8 9 10 11 12 13 14 15 16 17 18 19 20 21 22 23 24 2…" at bounding box center [298, 158] width 138 height 107
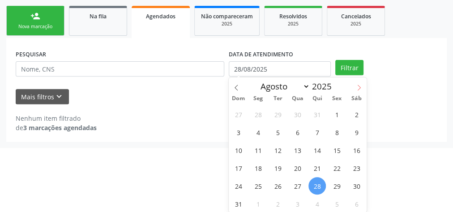
click at [357, 85] on icon at bounding box center [358, 88] width 3 height 6
select select "8"
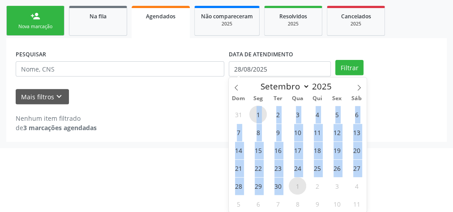
drag, startPoint x: 255, startPoint y: 115, endPoint x: 291, endPoint y: 188, distance: 81.2
click at [291, 188] on div "31 1 2 3 4 5 6 7 8 9 10 11 12 13 14 15 16 17 18 19 20 21 22 23 24 25 26 27 28 2…" at bounding box center [298, 158] width 138 height 107
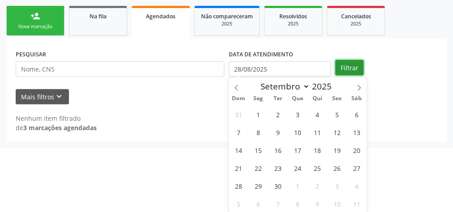
scroll to position [76, 0]
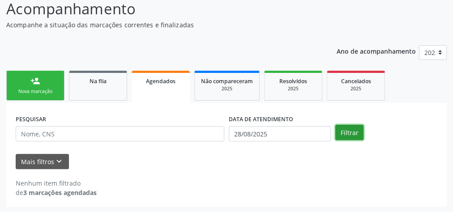
click at [352, 66] on div "Ano de acompanhamento 2025 person_add Nova marcação Na fila Agendados Não compa…" at bounding box center [226, 123] width 440 height 168
click at [348, 129] on button "Filtrar" at bounding box center [349, 132] width 28 height 15
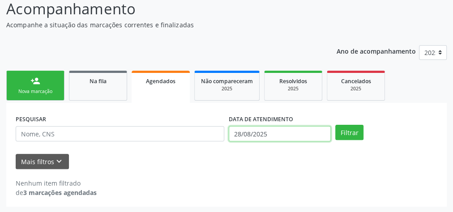
click at [265, 133] on input "28/08/2025" at bounding box center [280, 133] width 102 height 15
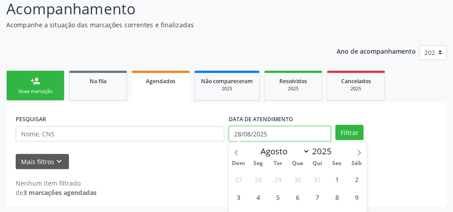
scroll to position [140, 0]
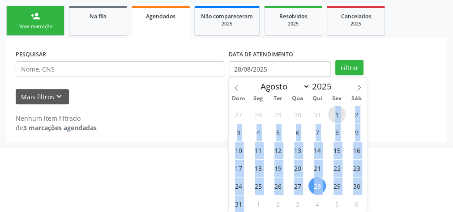
drag, startPoint x: 329, startPoint y: 115, endPoint x: 249, endPoint y: 200, distance: 116.8
click at [249, 200] on div "27 28 29 30 31 1 2 3 4 5 6 7 8 9 10 11 12 13 14 15 16 17 18 19 20 21 22 23 24 2…" at bounding box center [298, 158] width 138 height 107
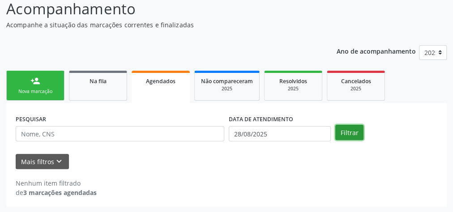
click at [349, 63] on div "Ano de acompanhamento 2025 person_add Nova marcação Na fila Agendados Não compa…" at bounding box center [226, 123] width 440 height 168
click at [348, 132] on button "Filtrar" at bounding box center [349, 132] width 28 height 15
click at [85, 195] on strong "3 marcações agendadas" at bounding box center [59, 192] width 73 height 8
click at [195, 173] on div "Nenhum item filtrado de 3 marcações agendadas" at bounding box center [226, 183] width 421 height 28
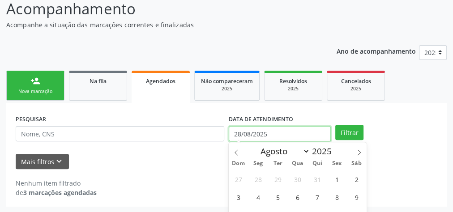
click at [279, 137] on input "28/08/2025" at bounding box center [280, 133] width 102 height 15
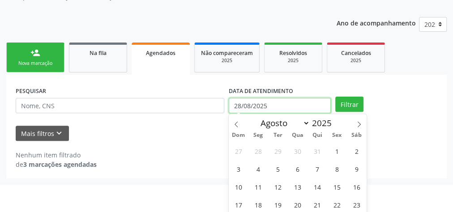
scroll to position [140, 0]
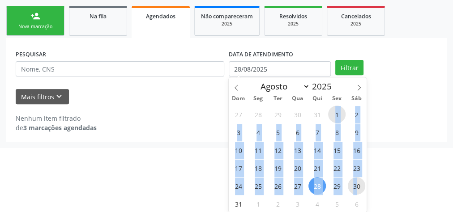
drag, startPoint x: 331, startPoint y: 114, endPoint x: 358, endPoint y: 185, distance: 75.9
click at [358, 185] on div "27 28 29 30 31 1 2 3 4 5 6 7 8 9 10 11 12 13 14 15 16 17 18 19 20 21 22 23 24 2…" at bounding box center [298, 158] width 138 height 107
click at [362, 167] on span "23" at bounding box center [356, 167] width 17 height 17
type input "[DATE]"
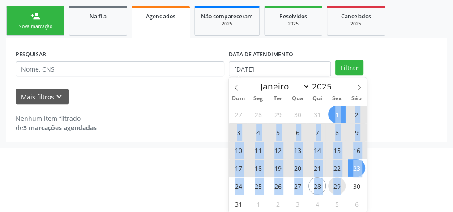
drag, startPoint x: 339, startPoint y: 187, endPoint x: 335, endPoint y: 117, distance: 69.9
click at [335, 117] on div "27 28 29 30 31 1 2 3 4 5 6 7 8 9 10 11 12 13 14 15 16 17 18 19 20 21 22 23 24 2…" at bounding box center [298, 158] width 138 height 107
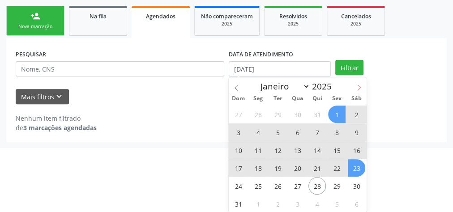
click at [358, 87] on icon at bounding box center [359, 88] width 6 height 6
select select "8"
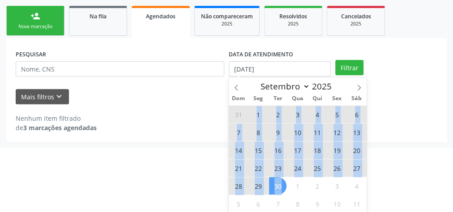
drag, startPoint x: 256, startPoint y: 112, endPoint x: 282, endPoint y: 178, distance: 71.5
click at [282, 178] on div "31 1 2 3 4 5 6 7 8 9 10 11 12 13 14 15 16 17 18 19 20 21 22 23 24 25 26 27 28 2…" at bounding box center [298, 158] width 138 height 107
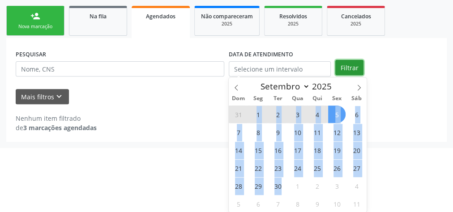
scroll to position [76, 0]
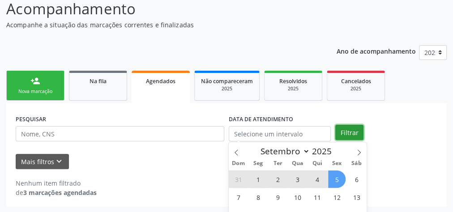
click at [348, 64] on div "Ano de acompanhamento 2025 person_add Nova marcação Na fila Agendados Não compa…" at bounding box center [226, 123] width 440 height 168
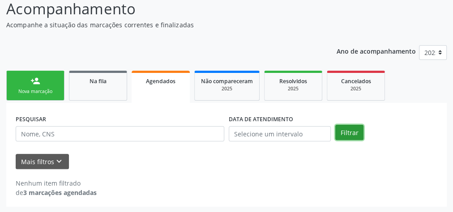
click at [350, 136] on button "Filtrar" at bounding box center [349, 132] width 28 height 15
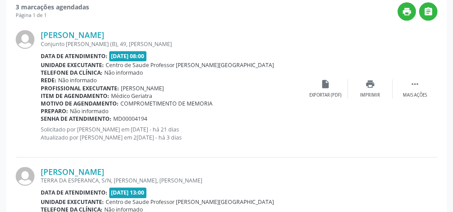
scroll to position [255, 0]
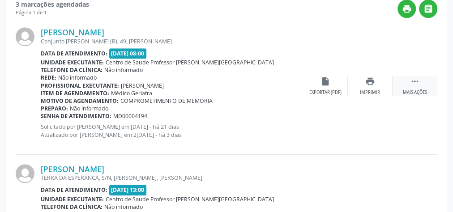
click at [418, 85] on icon "" at bounding box center [415, 81] width 10 height 10
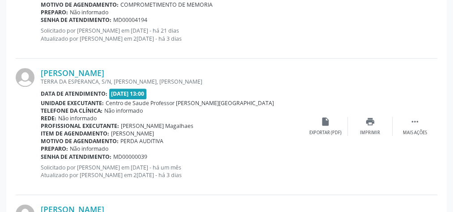
scroll to position [362, 0]
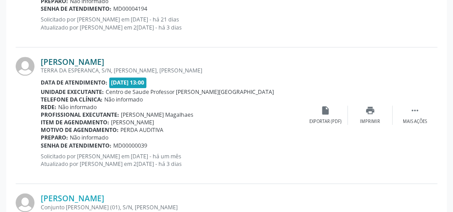
click at [79, 58] on link "[PERSON_NAME]" at bounding box center [73, 62] width 64 height 10
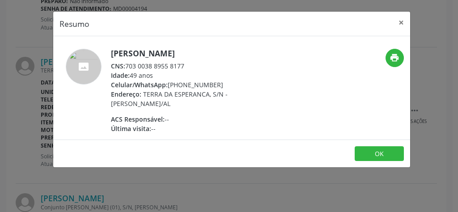
drag, startPoint x: 125, startPoint y: 67, endPoint x: 192, endPoint y: 65, distance: 67.6
click at [192, 65] on div "CNS: 703 0038 8955 8177" at bounding box center [198, 65] width 174 height 9
copy div "703 0038 8955 8177"
drag, startPoint x: 207, startPoint y: 51, endPoint x: 108, endPoint y: 54, distance: 98.5
click at [108, 54] on div "[PERSON_NAME] CNS: 703 0038 8955 8177 Idade: 49 anos Celular/WhatsApp: [PHONE_N…" at bounding box center [172, 91] width 238 height 85
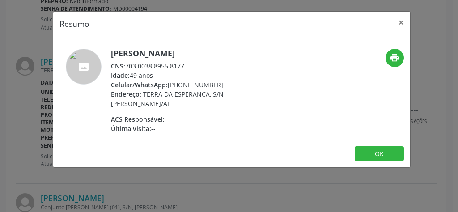
drag, startPoint x: 108, startPoint y: 54, endPoint x: 169, endPoint y: 41, distance: 61.8
click at [169, 41] on div "[PERSON_NAME] CNS: 703 0038 8955 8177 Idade: 49 anos Celular/WhatsApp: [PHONE_N…" at bounding box center [231, 87] width 357 height 103
drag, startPoint x: 109, startPoint y: 55, endPoint x: 203, endPoint y: 56, distance: 94.4
click at [203, 56] on div "[PERSON_NAME] CNS: 703 0038 8955 8177 Idade: 49 anos Celular/WhatsApp: [PHONE_N…" at bounding box center [172, 91] width 238 height 85
copy div "[PERSON_NAME]"
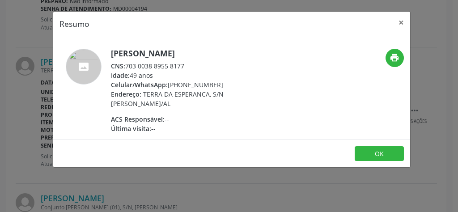
click at [216, 71] on div "Idade: 49 anos" at bounding box center [198, 75] width 174 height 9
drag, startPoint x: 193, startPoint y: 67, endPoint x: 125, endPoint y: 68, distance: 68.4
click at [125, 68] on div "CNS: 703 0038 8955 8177" at bounding box center [198, 65] width 174 height 9
copy div "703 0038 8955 8177"
click at [399, 24] on button "×" at bounding box center [401, 23] width 18 height 22
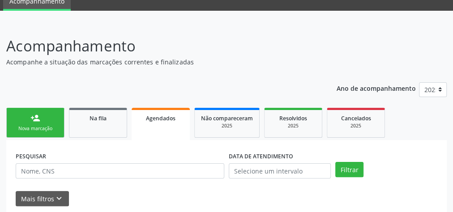
scroll to position [0, 0]
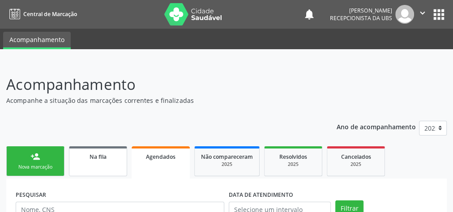
click at [97, 162] on link "Na fila" at bounding box center [98, 161] width 58 height 30
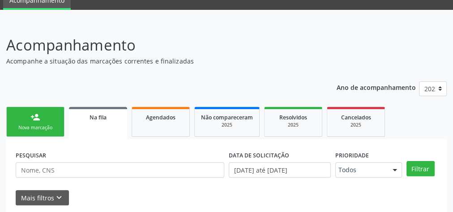
scroll to position [104, 0]
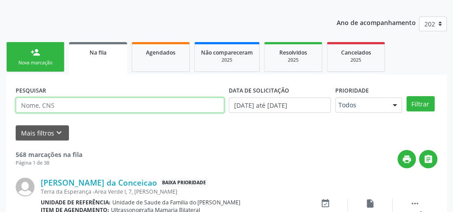
click at [77, 107] on input "text" at bounding box center [120, 105] width 208 height 15
click at [406, 96] on button "Filtrar" at bounding box center [420, 103] width 28 height 15
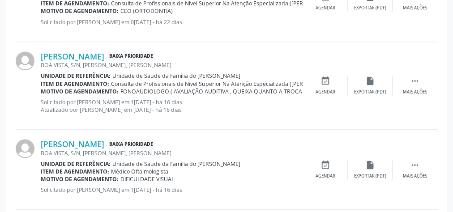
scroll to position [498, 0]
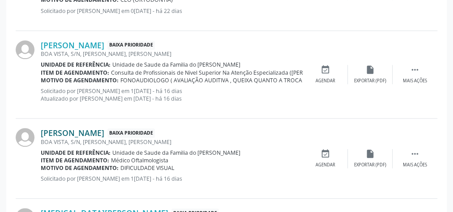
click at [101, 131] on link "[PERSON_NAME]" at bounding box center [73, 133] width 64 height 10
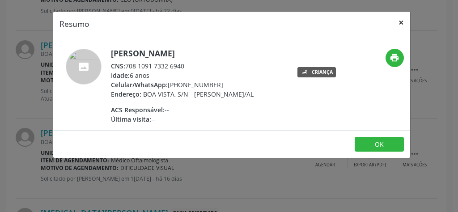
click at [401, 22] on button "×" at bounding box center [401, 23] width 18 height 22
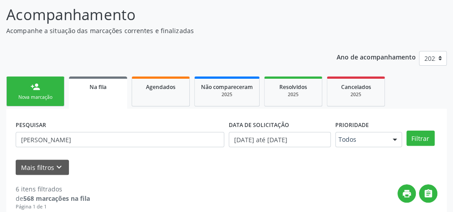
scroll to position [72, 0]
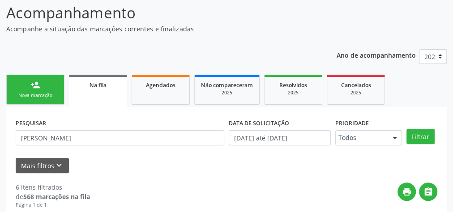
click at [93, 83] on span "Na fila" at bounding box center [97, 85] width 17 height 8
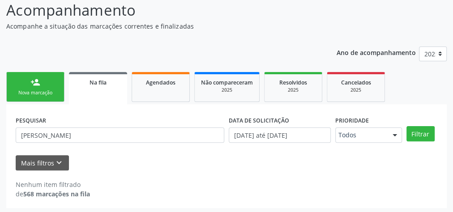
scroll to position [76, 0]
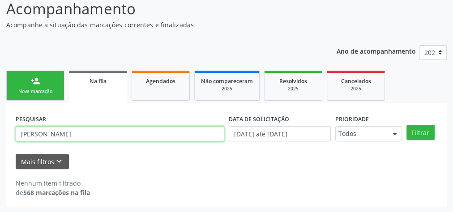
drag, startPoint x: 63, startPoint y: 136, endPoint x: 21, endPoint y: 136, distance: 41.6
click at [21, 136] on input "[PERSON_NAME]" at bounding box center [120, 133] width 208 height 15
type input "R"
type input "[PERSON_NAME]"
click at [406, 125] on button "Filtrar" at bounding box center [420, 132] width 28 height 15
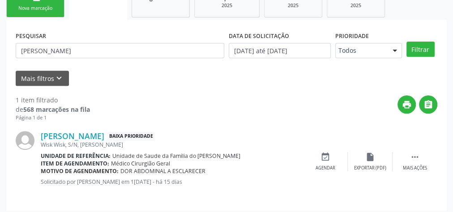
scroll to position [163, 0]
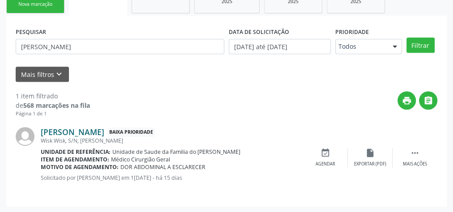
click at [51, 134] on link "[PERSON_NAME]" at bounding box center [73, 132] width 64 height 10
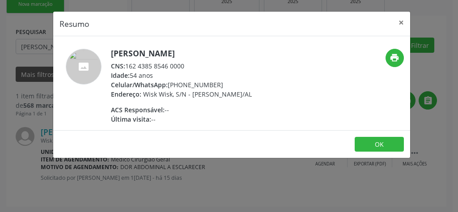
drag, startPoint x: 186, startPoint y: 66, endPoint x: 127, endPoint y: 65, distance: 59.1
click at [127, 65] on div "CNS: 162 4385 8546 0000" at bounding box center [181, 65] width 141 height 9
copy div "162 4385 8546 0000"
click at [402, 23] on button "×" at bounding box center [401, 23] width 18 height 22
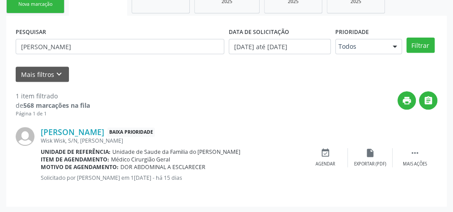
scroll to position [55, 0]
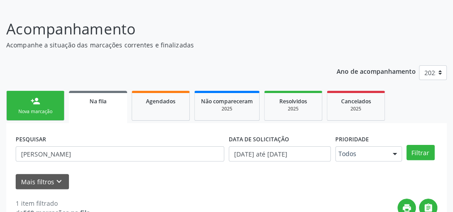
click at [39, 105] on div "person_add" at bounding box center [35, 101] width 10 height 10
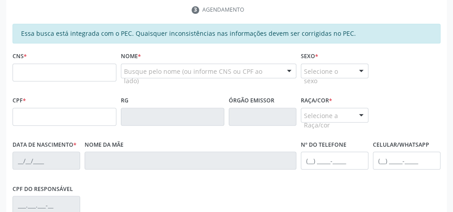
scroll to position [199, 0]
paste input "162 4385 8546 0000"
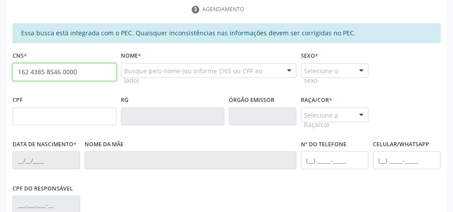
type input "162 4385 8546 0000"
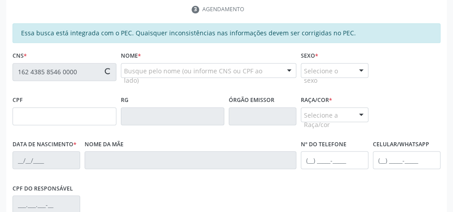
type input "650.036.914-91"
type input "[DATE]"
type input "[PERSON_NAME]"
type input "[PHONE_NUMBER]"
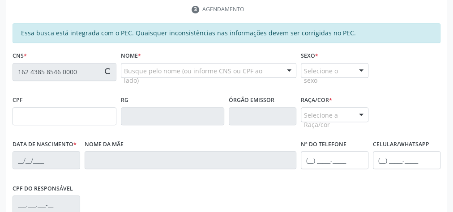
type input "S/N"
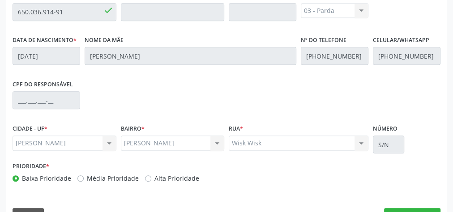
scroll to position [324, 0]
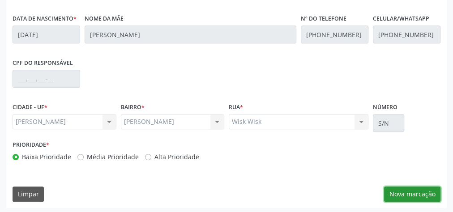
click at [399, 189] on button "Nova marcação" at bounding box center [412, 194] width 56 height 15
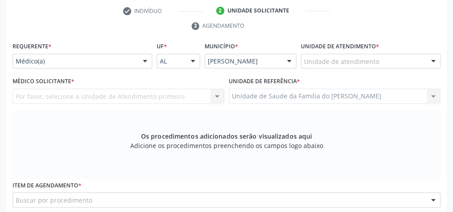
scroll to position [181, 0]
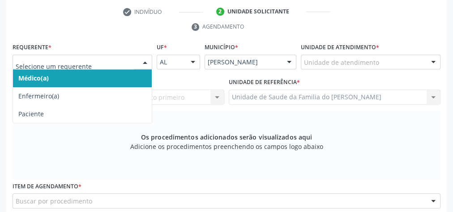
click at [138, 61] on div at bounding box center [144, 62] width 13 height 15
click at [115, 62] on input "text" at bounding box center [75, 67] width 118 height 18
click at [112, 72] on span "Médico(a)" at bounding box center [82, 78] width 139 height 18
click at [105, 79] on span "Médico(a)" at bounding box center [82, 78] width 139 height 18
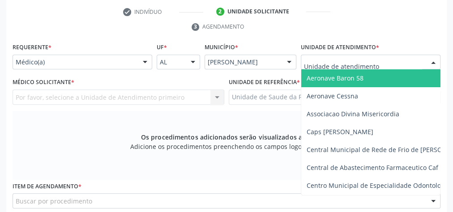
type input "J"
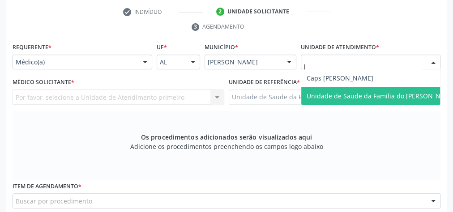
click at [361, 93] on span "Unidade de Saude da Familia do [PERSON_NAME]" at bounding box center [380, 96] width 149 height 8
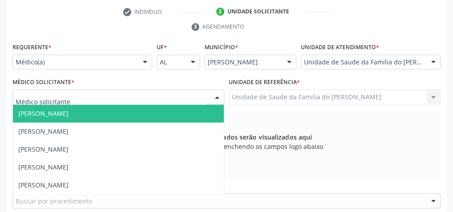
click at [221, 100] on div at bounding box center [216, 97] width 13 height 15
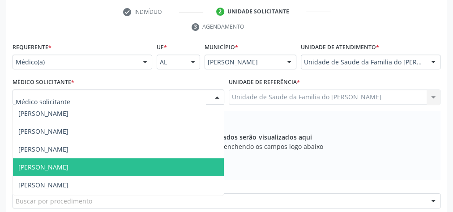
scroll to position [36, 0]
click at [161, 164] on span "[PERSON_NAME]" at bounding box center [118, 167] width 211 height 18
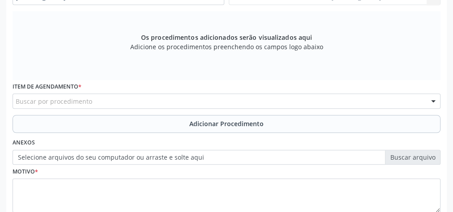
scroll to position [289, 0]
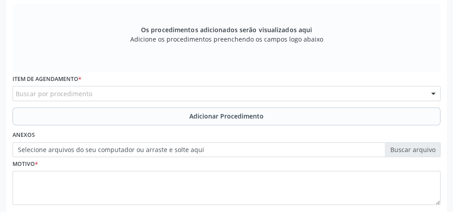
click at [168, 94] on div "Buscar por procedimento" at bounding box center [227, 93] width 428 height 15
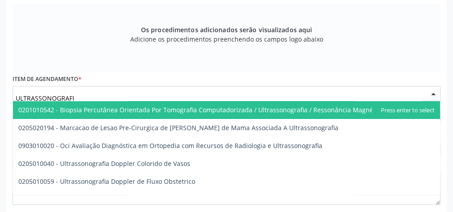
type input "ULTRASSONOGRAFIA"
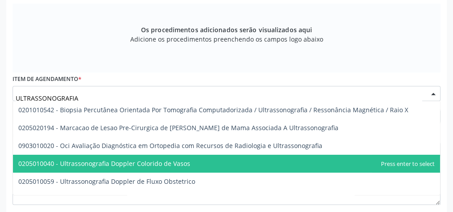
click at [185, 160] on span "0205010040 - Ultrassonografia Doppler Colorido de Vasos" at bounding box center [104, 163] width 172 height 8
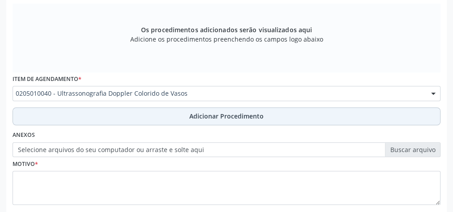
click at [190, 116] on span "Adicionar Procedimento" at bounding box center [226, 115] width 74 height 9
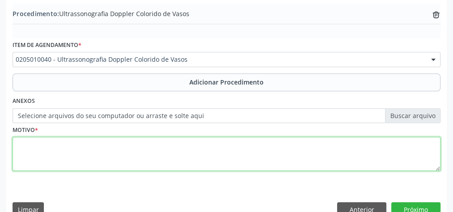
click at [169, 157] on textarea at bounding box center [227, 154] width 428 height 34
click at [28, 146] on textarea "VARIZES" at bounding box center [227, 154] width 428 height 34
drag, startPoint x: 28, startPoint y: 146, endPoint x: 197, endPoint y: 154, distance: 169.7
click at [197, 154] on textarea "VARIZES" at bounding box center [227, 154] width 428 height 34
type textarea "VARIZES"
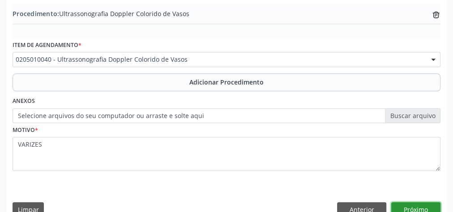
click at [420, 207] on button "Próximo" at bounding box center [415, 209] width 49 height 15
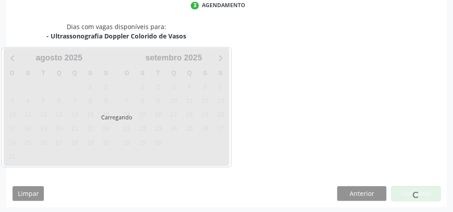
scroll to position [237, 0]
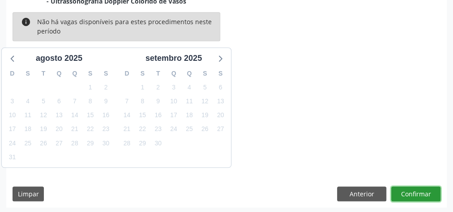
click at [404, 190] on button "Confirmar" at bounding box center [415, 194] width 49 height 15
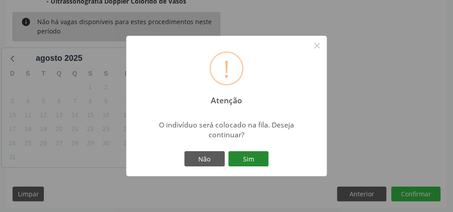
click at [236, 157] on button "Sim" at bounding box center [248, 158] width 40 height 15
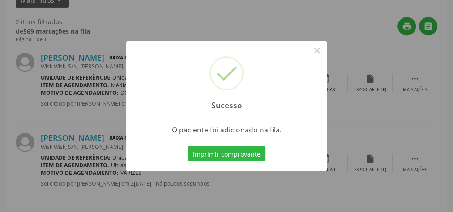
scroll to position [95, 0]
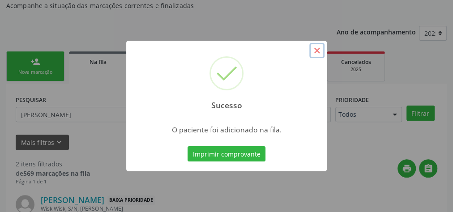
click at [317, 53] on button "×" at bounding box center [316, 50] width 15 height 15
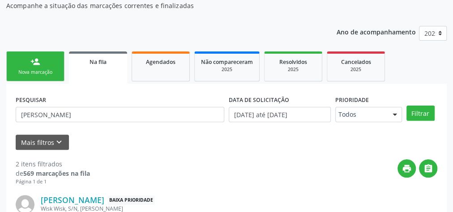
click at [111, 68] on link "Na fila" at bounding box center [98, 67] width 58 height 32
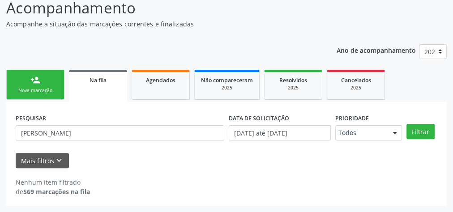
scroll to position [76, 0]
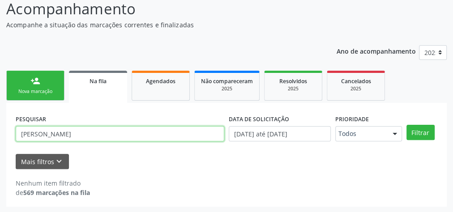
paste input "700603403760269"
click at [47, 134] on input "JOSE RIJO700603403760269" at bounding box center [120, 133] width 208 height 15
type input "700603403760269"
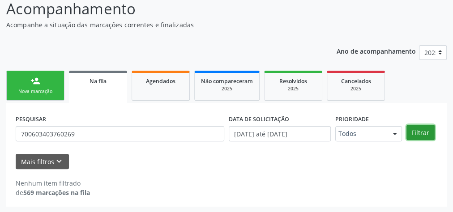
click at [419, 131] on button "Filtrar" at bounding box center [420, 132] width 28 height 15
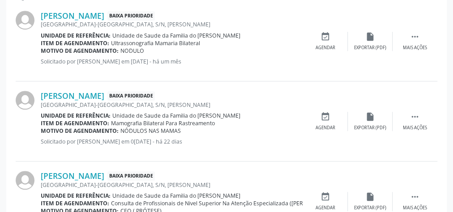
scroll to position [290, 0]
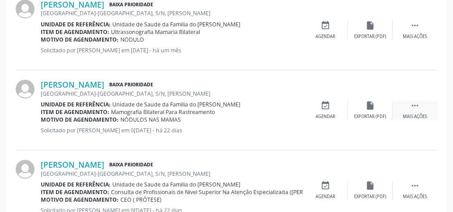
click at [411, 115] on div "Mais ações" at bounding box center [415, 117] width 24 height 6
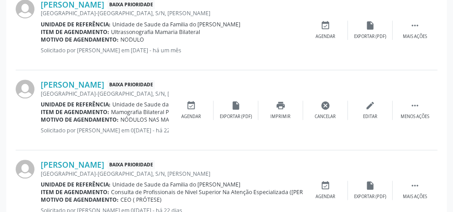
drag, startPoint x: 372, startPoint y: 115, endPoint x: 371, endPoint y: 135, distance: 19.7
click at [371, 135] on div "[PERSON_NAME] Baixa Prioridade [GEOGRAPHIC_DATA]-[GEOGRAPHIC_DATA], S/N, [PERSO…" at bounding box center [226, 110] width 421 height 80
click at [329, 115] on div "Cancelar" at bounding box center [324, 117] width 21 height 6
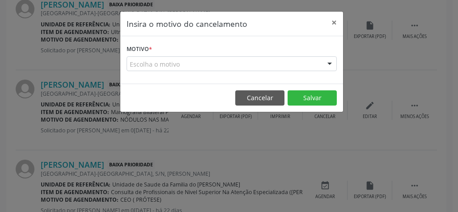
click at [263, 63] on div "Escolha o motivo" at bounding box center [232, 63] width 210 height 15
click at [450, 58] on div "Insira o motivo do cancelamento × Motivo * Escolha o motivo Outro Médico - Part…" at bounding box center [229, 106] width 458 height 212
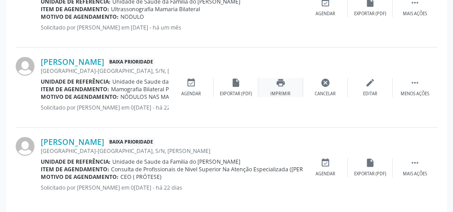
scroll to position [323, 0]
